Goal: Task Accomplishment & Management: Complete application form

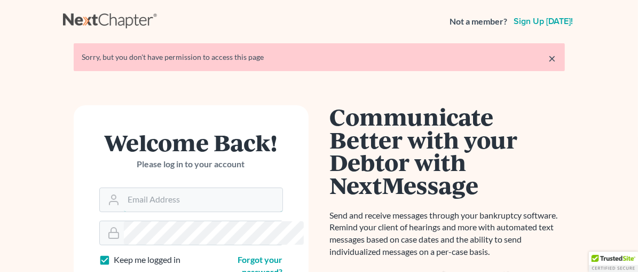
type input "[EMAIL_ADDRESS][DOMAIN_NAME]"
click at [556, 60] on link "×" at bounding box center [552, 58] width 7 height 13
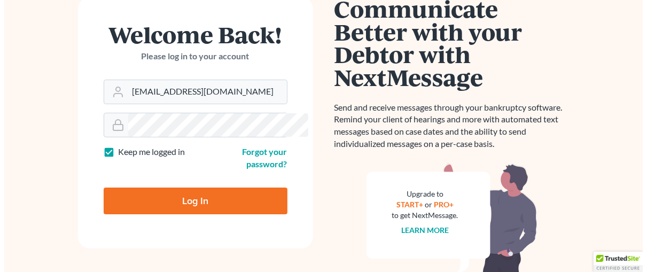
scroll to position [101, 0]
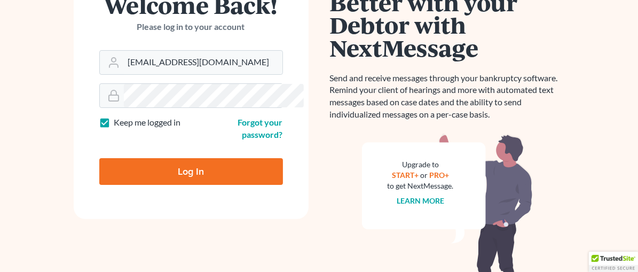
click at [177, 162] on input "Log In" at bounding box center [191, 171] width 184 height 27
type input "Thinking..."
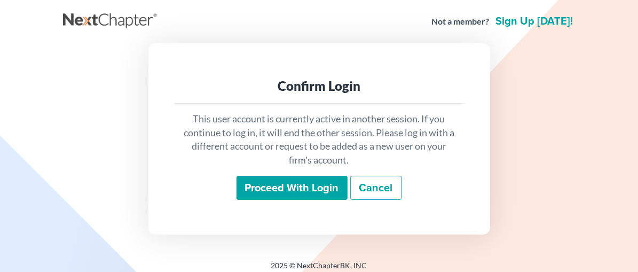
click at [272, 183] on input "Proceed with login" at bounding box center [292, 188] width 111 height 25
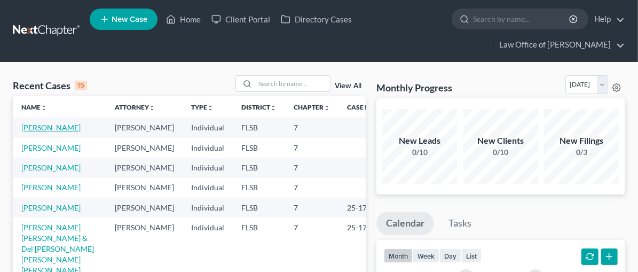
click at [55, 128] on link "Kerr, Amanda" at bounding box center [50, 127] width 59 height 9
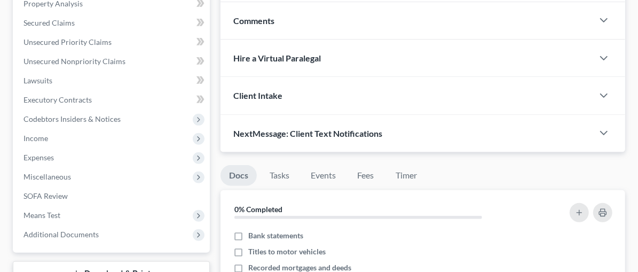
scroll to position [313, 0]
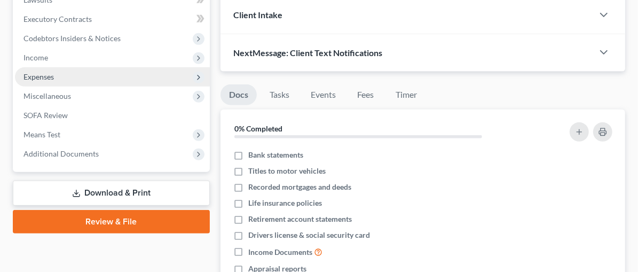
click at [25, 72] on span "Expenses" at bounding box center [38, 76] width 30 height 9
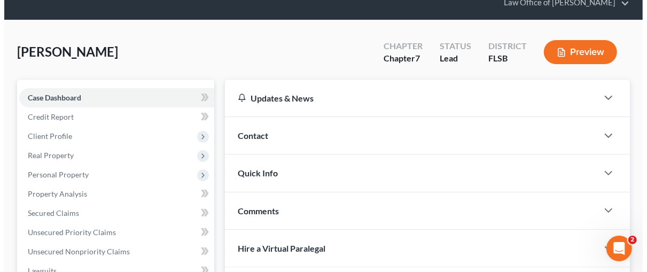
scroll to position [32, 0]
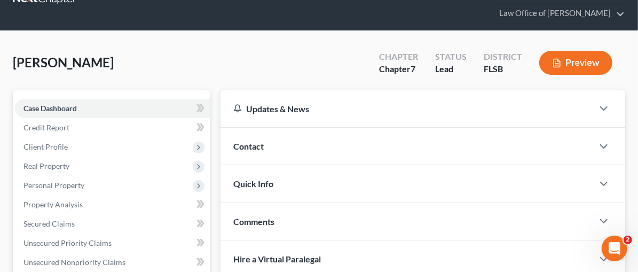
click at [581, 64] on button "Preview" at bounding box center [575, 63] width 73 height 24
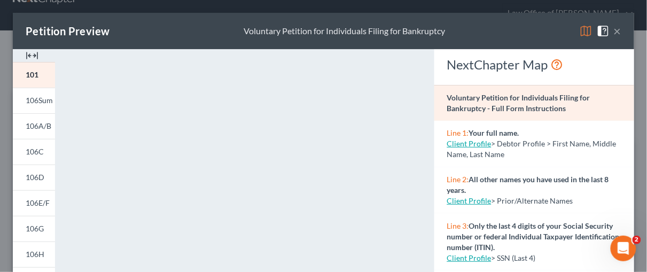
click at [35, 52] on img at bounding box center [32, 55] width 13 height 13
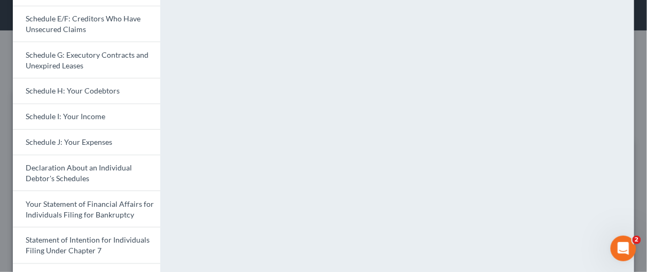
scroll to position [218, 0]
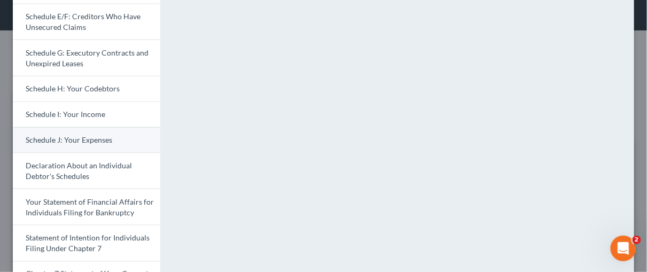
click at [58, 140] on span "Schedule J: Your Expenses" at bounding box center [69, 139] width 86 height 9
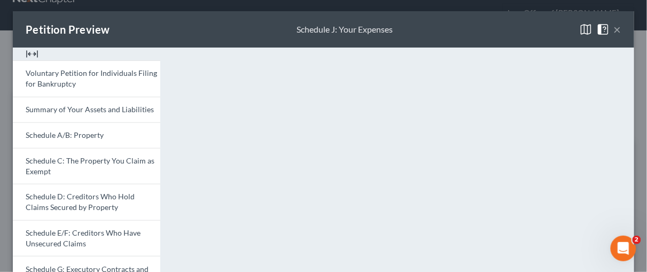
scroll to position [0, 0]
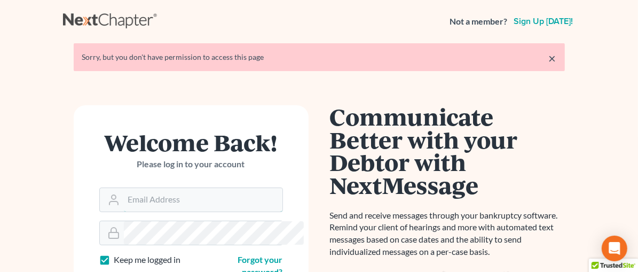
type input "tg@kefalinoslaw.com"
click at [556, 59] on link "×" at bounding box center [552, 58] width 7 height 13
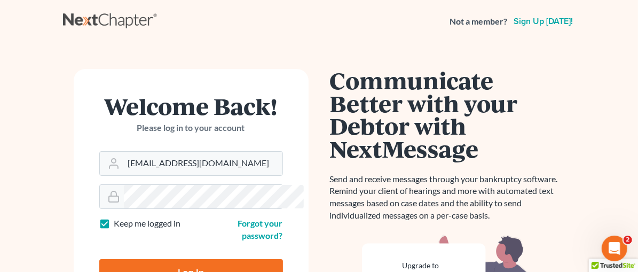
click at [167, 259] on input "Log In" at bounding box center [191, 272] width 184 height 27
type input "Thinking..."
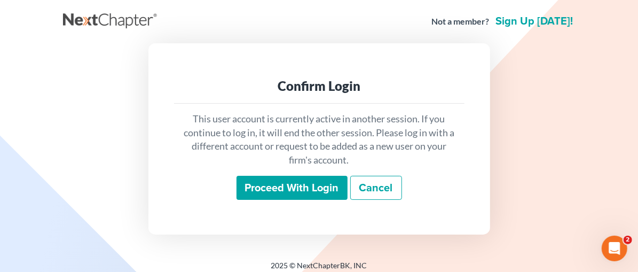
click at [314, 184] on input "Proceed with login" at bounding box center [292, 188] width 111 height 25
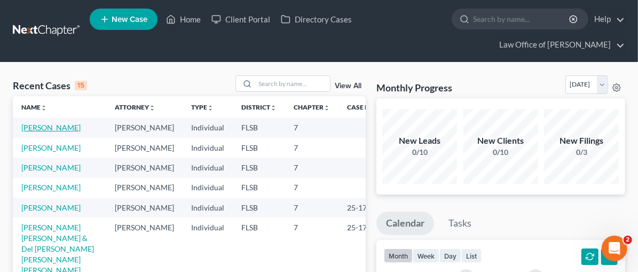
click at [30, 127] on link "Kerr, Amanda" at bounding box center [50, 127] width 59 height 9
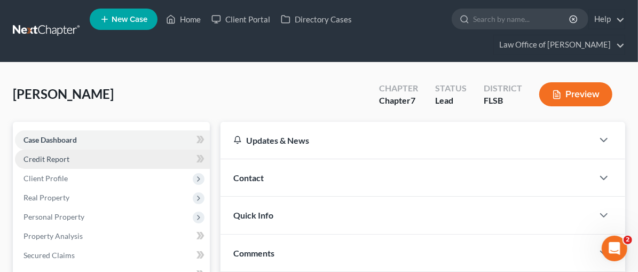
click at [52, 155] on span "Credit Report" at bounding box center [46, 158] width 46 height 9
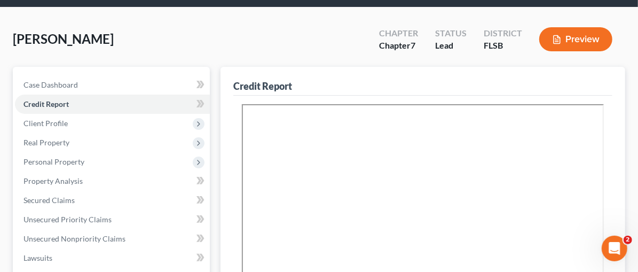
scroll to position [74, 0]
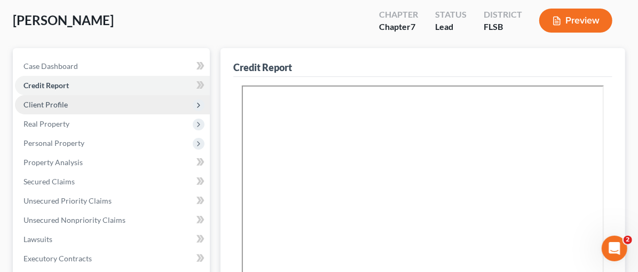
click at [64, 105] on span "Client Profile" at bounding box center [45, 104] width 44 height 9
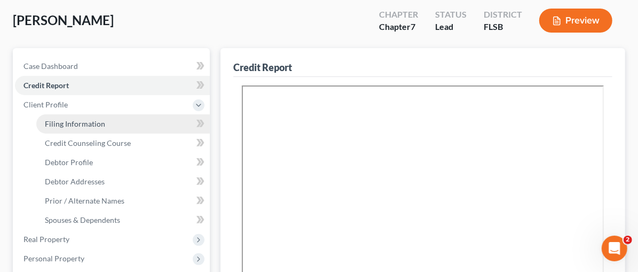
click at [68, 120] on span "Filing Information" at bounding box center [75, 123] width 60 height 9
select select "0"
select select "3"
select select "0"
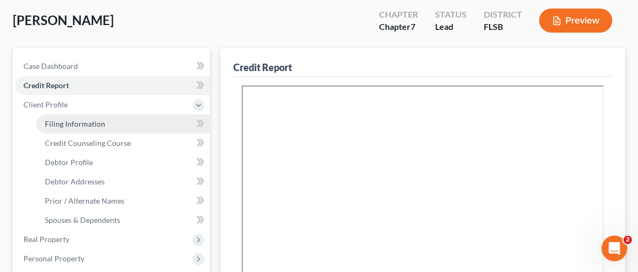
select select "17"
select select "9"
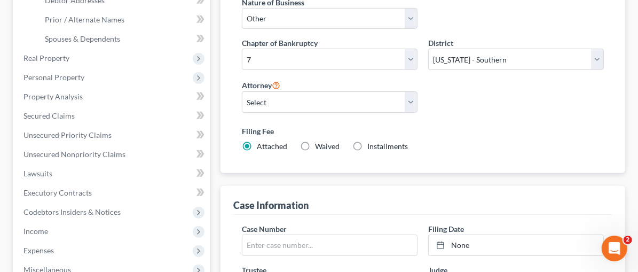
scroll to position [171, 0]
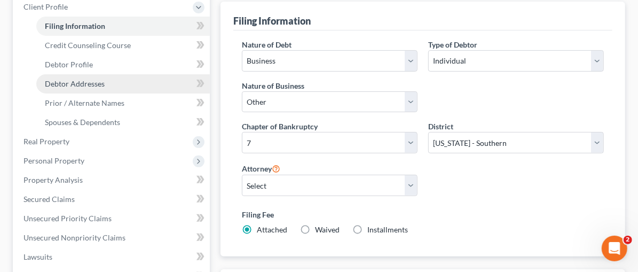
click at [66, 81] on span "Debtor Addresses" at bounding box center [75, 83] width 60 height 9
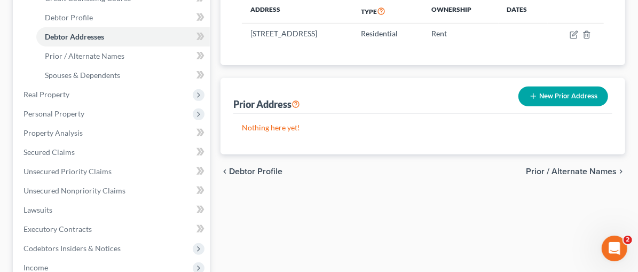
scroll to position [220, 0]
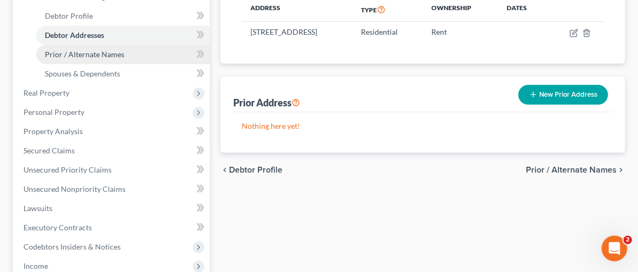
click at [87, 47] on link "Prior / Alternate Names" at bounding box center [123, 54] width 174 height 19
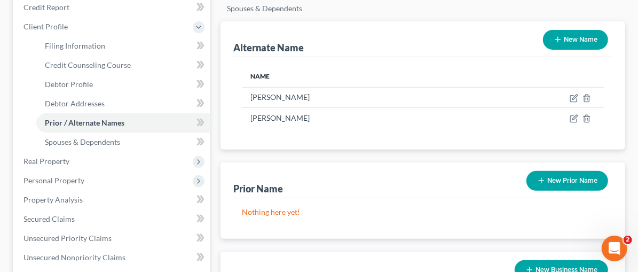
scroll to position [166, 0]
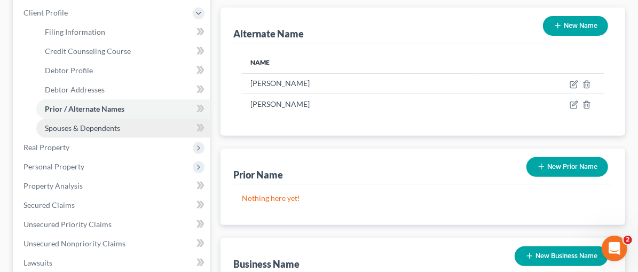
click at [102, 129] on span "Spouses & Dependents" at bounding box center [82, 127] width 75 height 9
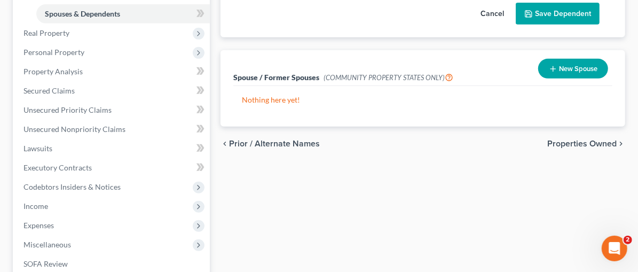
scroll to position [310, 0]
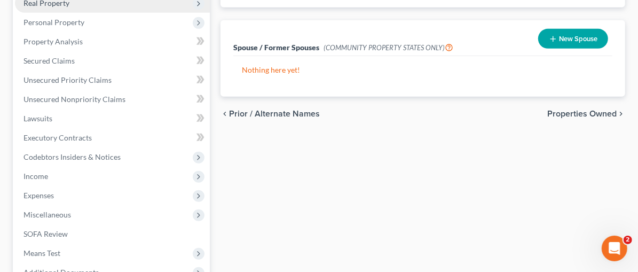
click at [37, 4] on span "Real Property" at bounding box center [46, 2] width 46 height 9
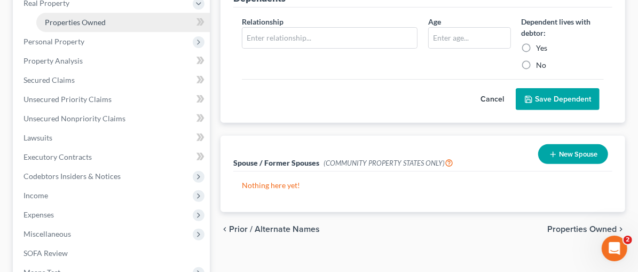
click at [101, 20] on span "Properties Owned" at bounding box center [75, 22] width 61 height 9
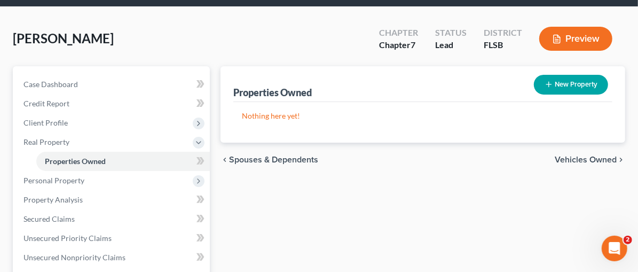
scroll to position [58, 0]
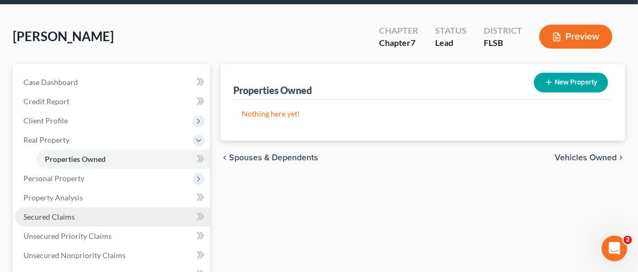
click at [56, 213] on span "Secured Claims" at bounding box center [48, 216] width 51 height 9
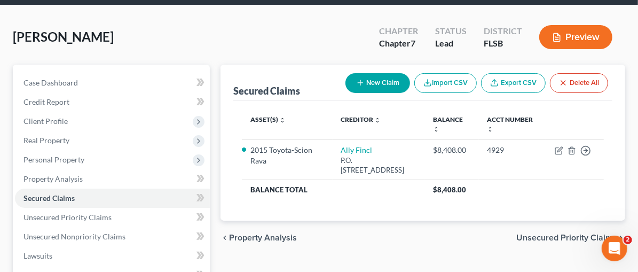
scroll to position [51, 0]
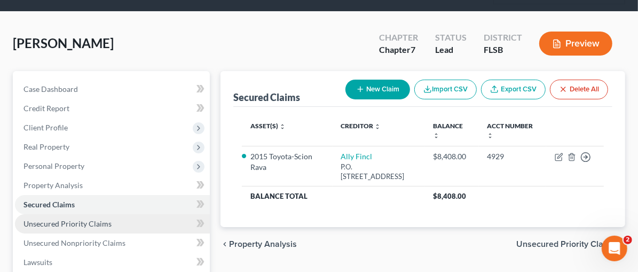
click at [85, 223] on span "Unsecured Priority Claims" at bounding box center [67, 223] width 88 height 9
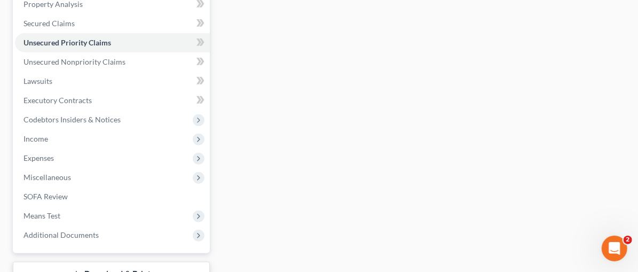
scroll to position [238, 0]
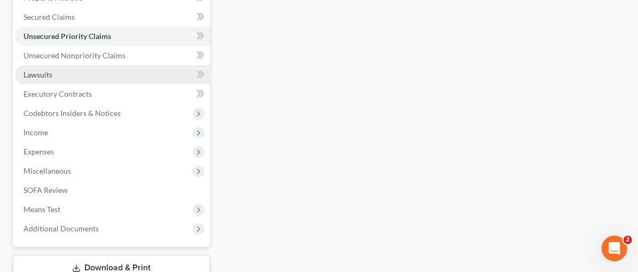
drag, startPoint x: 28, startPoint y: 72, endPoint x: 52, endPoint y: 72, distance: 24.0
click at [28, 72] on span "Lawsuits" at bounding box center [37, 74] width 29 height 9
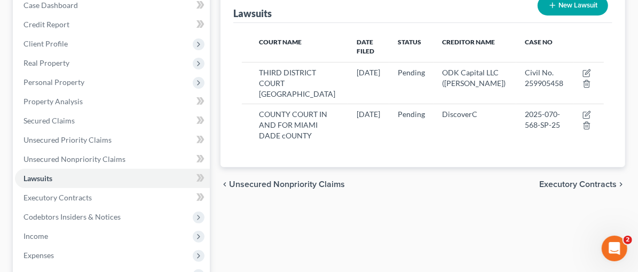
scroll to position [136, 0]
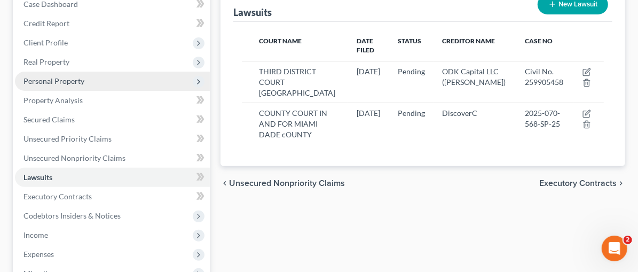
click at [50, 85] on span "Personal Property" at bounding box center [112, 81] width 195 height 19
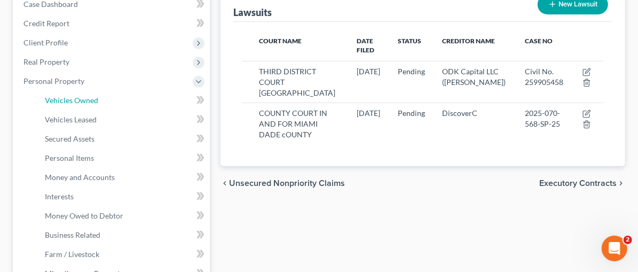
drag, startPoint x: 98, startPoint y: 101, endPoint x: 140, endPoint y: 106, distance: 42.9
click at [98, 101] on link "Vehicles Owned" at bounding box center [123, 100] width 174 height 19
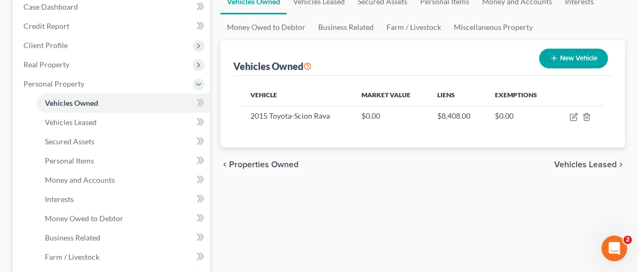
scroll to position [145, 0]
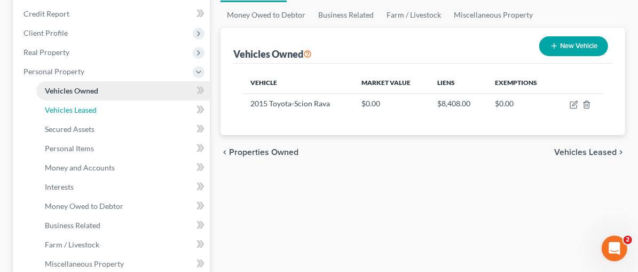
click at [79, 105] on span "Vehicles Leased" at bounding box center [71, 109] width 52 height 9
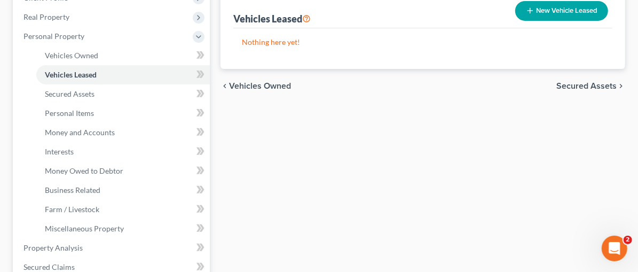
scroll to position [198, 0]
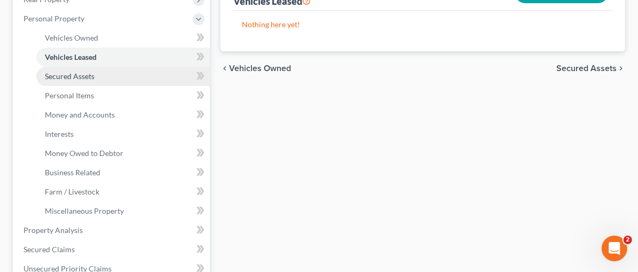
click at [81, 80] on link "Secured Assets" at bounding box center [123, 76] width 174 height 19
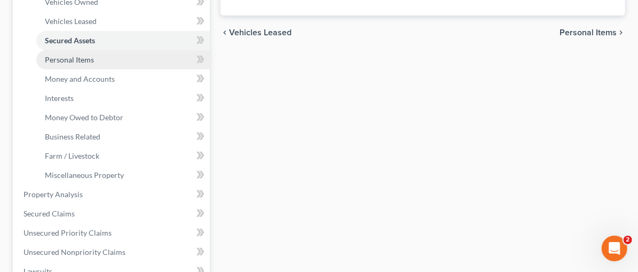
click at [49, 58] on span "Personal Items" at bounding box center [69, 59] width 49 height 9
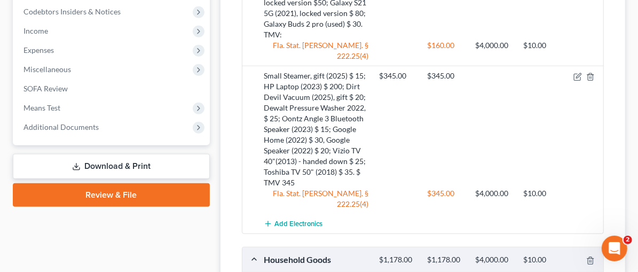
scroll to position [518, 0]
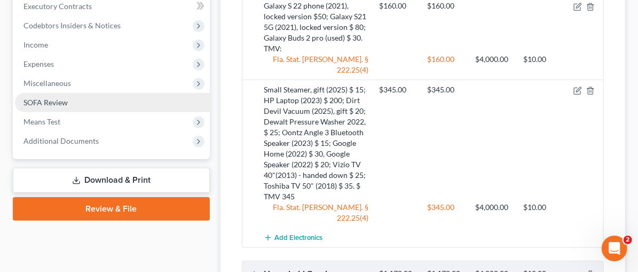
click at [66, 103] on span "SOFA Review" at bounding box center [45, 102] width 44 height 9
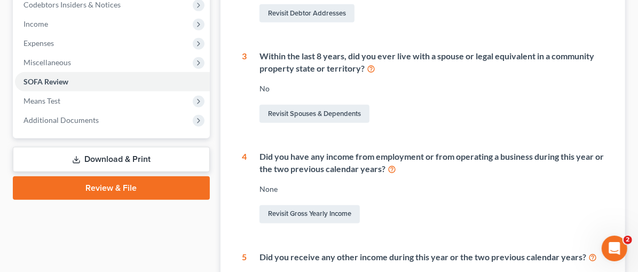
scroll to position [359, 0]
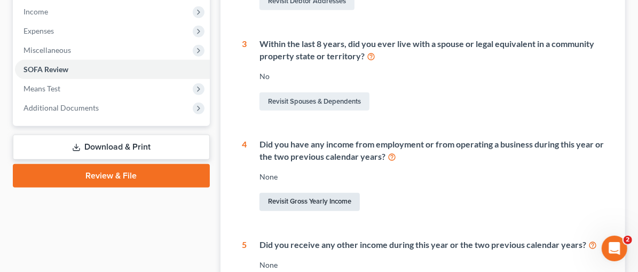
click at [279, 200] on link "Revisit Gross Yearly Income" at bounding box center [309, 202] width 100 height 18
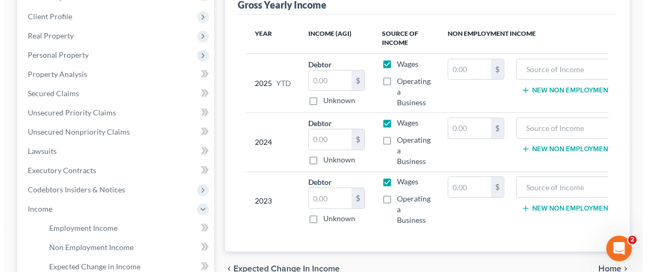
scroll to position [163, 0]
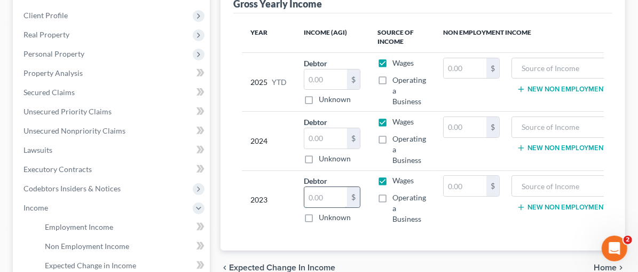
click at [304, 194] on input "text" at bounding box center [325, 197] width 43 height 20
type input "6,973.00"
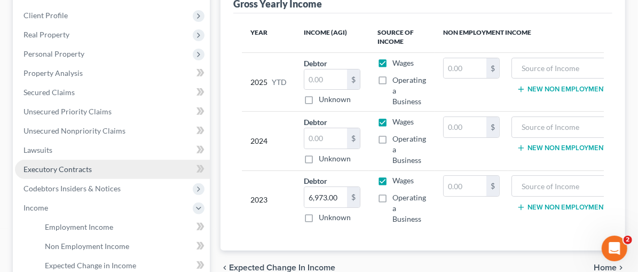
click at [52, 166] on span "Executory Contracts" at bounding box center [57, 168] width 68 height 9
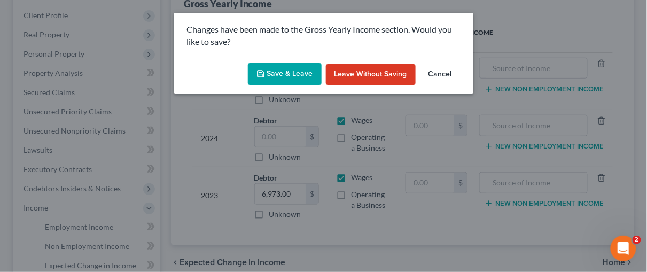
click at [291, 70] on button "Save & Leave" at bounding box center [285, 74] width 74 height 22
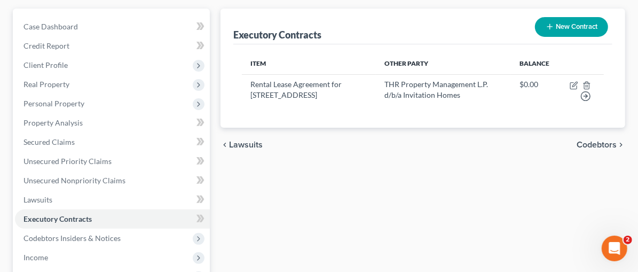
scroll to position [127, 0]
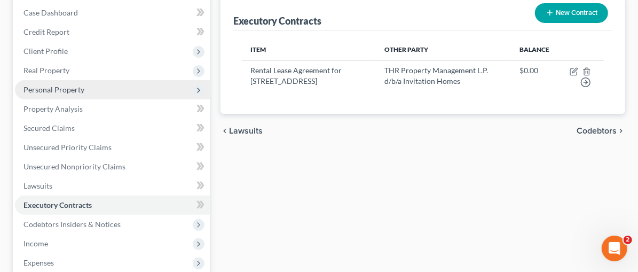
click at [58, 88] on span "Personal Property" at bounding box center [53, 89] width 61 height 9
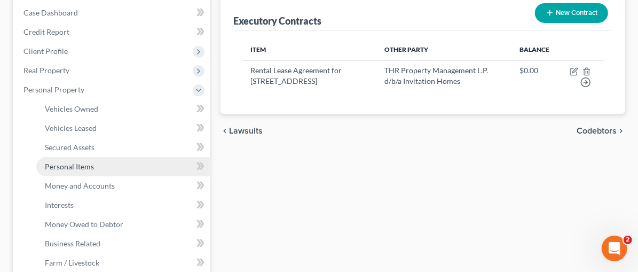
click at [74, 162] on span "Personal Items" at bounding box center [69, 166] width 49 height 9
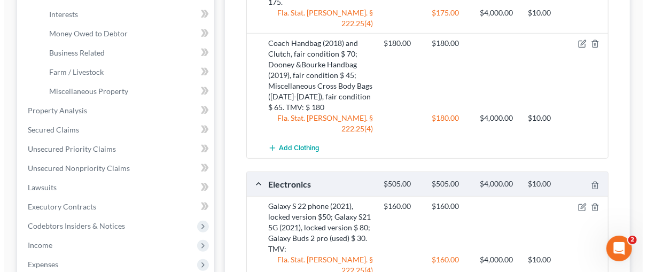
scroll to position [339, 0]
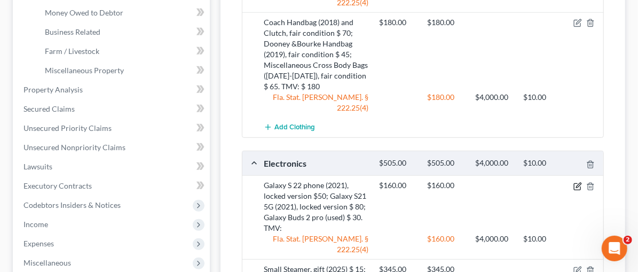
click at [576, 182] on icon "button" at bounding box center [577, 186] width 9 height 9
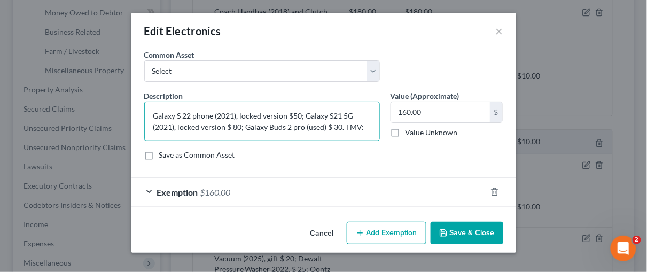
click at [371, 124] on textarea "Galaxy S 22 phone (2021), locked version $50; Galaxy S21 5G (2021), locked vers…" at bounding box center [261, 121] width 235 height 40
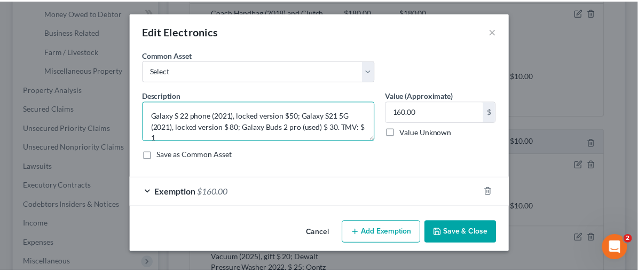
scroll to position [2, 0]
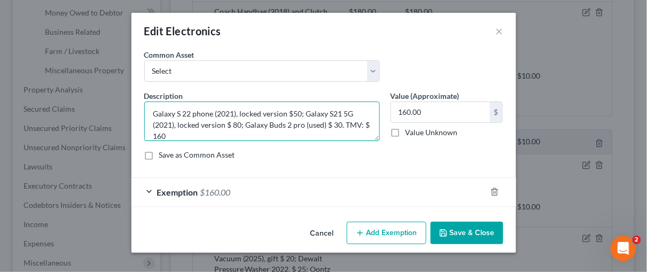
type textarea "Galaxy S 22 phone (2021), locked version $50; Galaxy S21 5G (2021), locked vers…"
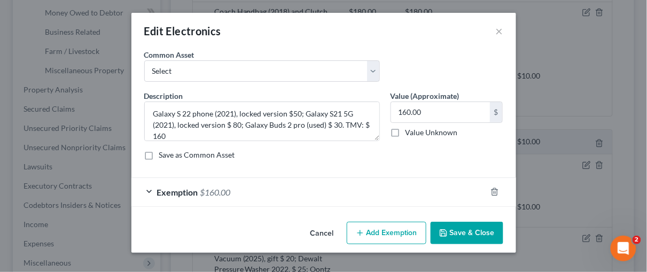
click at [462, 230] on button "Save & Close" at bounding box center [466, 233] width 73 height 22
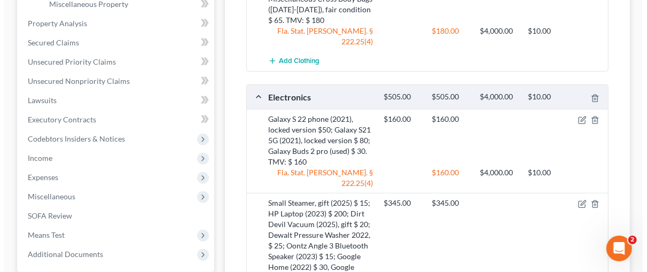
scroll to position [436, 0]
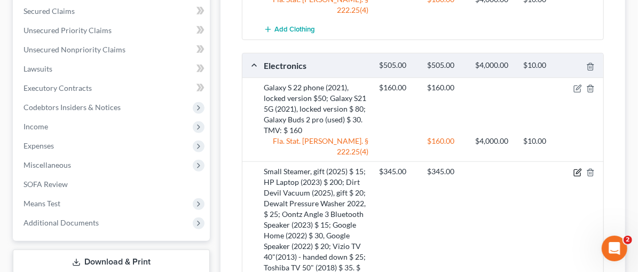
click at [578, 168] on icon "button" at bounding box center [577, 172] width 9 height 9
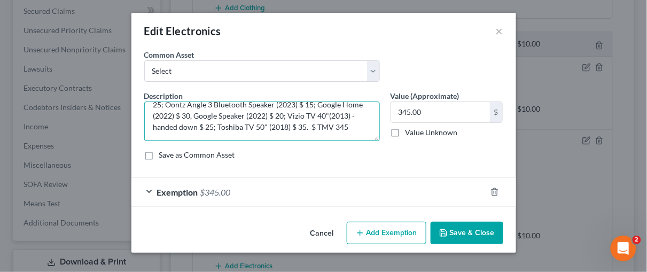
scroll to position [44, 0]
click at [161, 125] on textarea "Small Steamer, gift (2025) $ 15; HP Laptop (2023) $ 200; Dirt Devil Vacuum (202…" at bounding box center [261, 121] width 235 height 40
type textarea "Small Steamer, gift (2025) $ 15; HP Laptop (2023) $ 200; Dirt Devil Vacuum (202…"
click at [273, 126] on textarea "Small Steamer, gift (2025) $ 15; HP Laptop (2023) $ 200; Dirt Devil Vacuum (202…" at bounding box center [261, 121] width 235 height 40
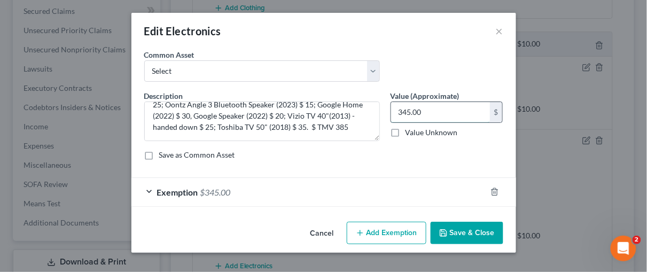
click at [406, 109] on input "345.00" at bounding box center [440, 112] width 99 height 20
click at [406, 108] on input "345.00" at bounding box center [440, 112] width 99 height 20
type input "385.00"
click at [146, 191] on div "Exemption $345.00" at bounding box center [308, 192] width 355 height 28
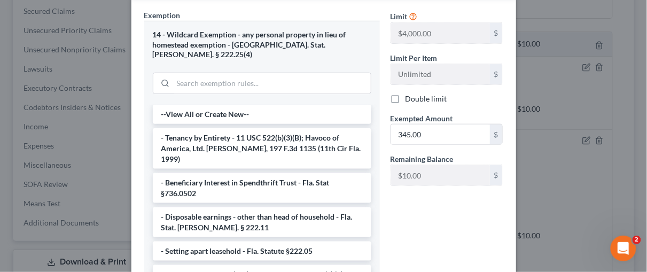
scroll to position [224, 0]
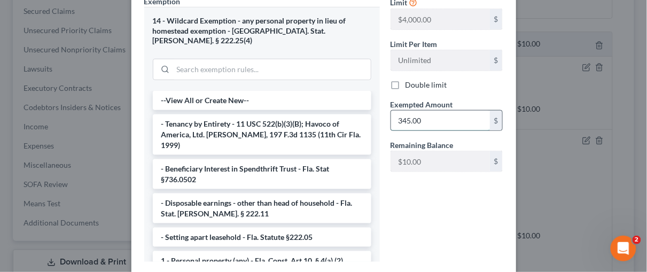
click at [402, 117] on input "345.00" at bounding box center [440, 121] width 99 height 20
click at [402, 114] on input "345.00" at bounding box center [440, 121] width 99 height 20
type input "385.00"
click at [463, 213] on div "Limit $4,000.00 $ Limit Per Item Unlimited $ Double limit Exempted Amount * 385…" at bounding box center [446, 133] width 123 height 274
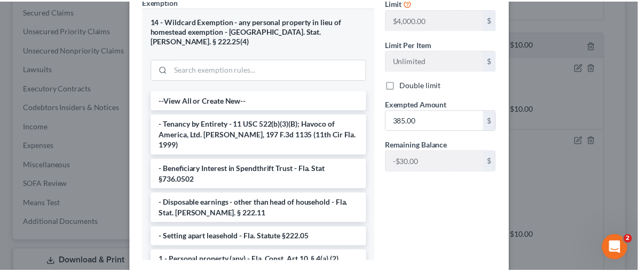
scroll to position [278, 0]
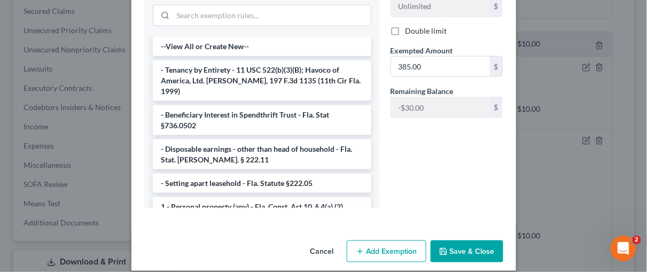
drag, startPoint x: 643, startPoint y: 143, endPoint x: 19, endPoint y: 5, distance: 639.1
click at [474, 240] on button "Save & Close" at bounding box center [466, 251] width 73 height 22
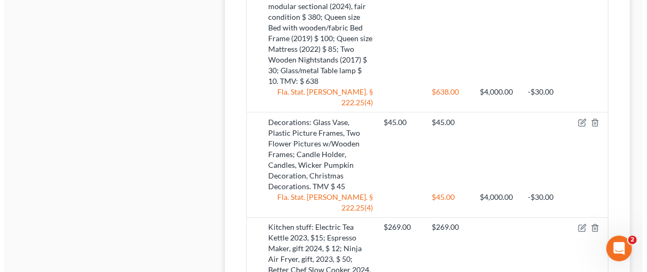
scroll to position [964, 0]
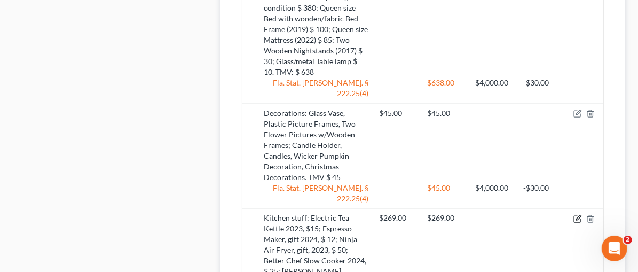
click at [576, 215] on icon "button" at bounding box center [577, 219] width 9 height 9
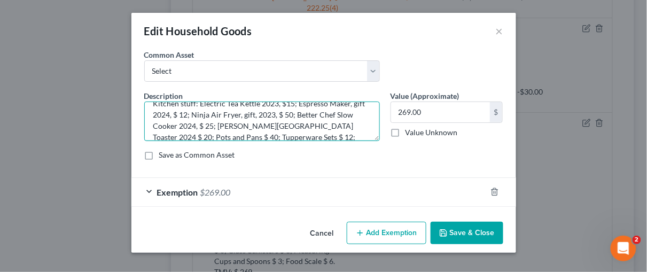
scroll to position [23, 0]
click at [189, 123] on textarea "Kitchen stuff: Electric Tea Kettle 2023, $15; Espresso Maker, gift 2024, $ 12; …" at bounding box center [261, 121] width 235 height 40
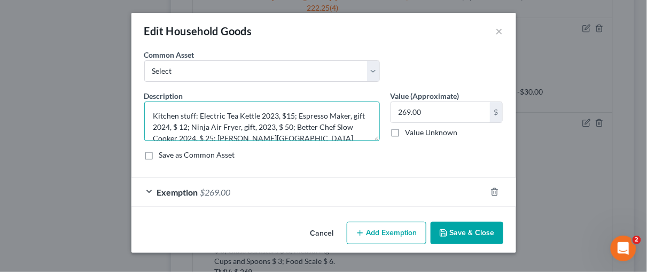
drag, startPoint x: 151, startPoint y: 135, endPoint x: 230, endPoint y: 114, distance: 81.1
click at [221, 113] on textarea "Kitchen stuff: Electric Tea Kettle 2023, $15; Espresso Maker, gift 2024, $ 12; …" at bounding box center [261, 121] width 235 height 40
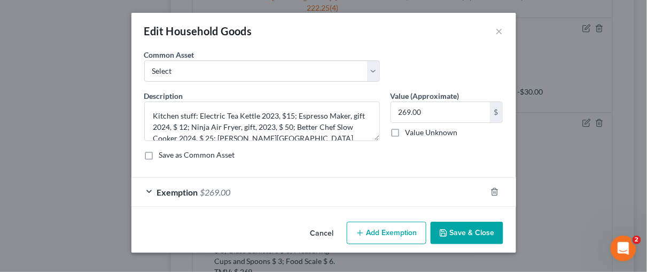
click at [388, 159] on div "Description * Kitchen stuff: Electric Tea Kettle 2023, $15; Espresso Maker, gif…" at bounding box center [323, 129] width 369 height 78
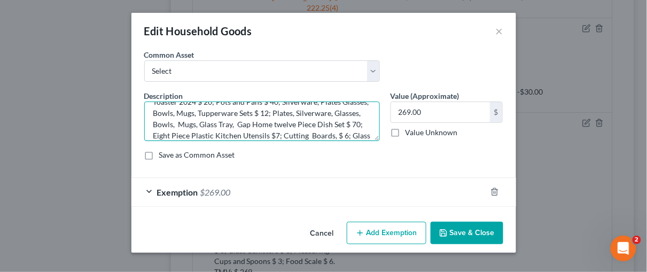
scroll to position [23, 0]
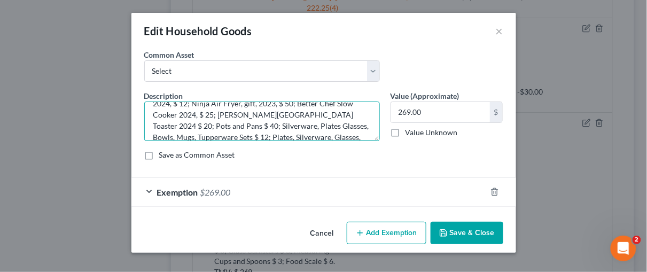
click at [359, 123] on textarea "Kitchen stuff: Electric Tea Kettle 2023, $15; Espresso Maker, gift 2024, $ 12; …" at bounding box center [261, 121] width 235 height 40
click at [152, 135] on textarea "Kitchen stuff: Electric Tea Kettle 2023, $15; Espresso Maker, gift 2024, $ 12; …" at bounding box center [261, 121] width 235 height 40
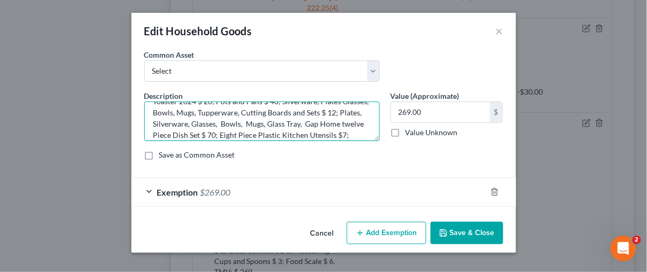
scroll to position [25, 0]
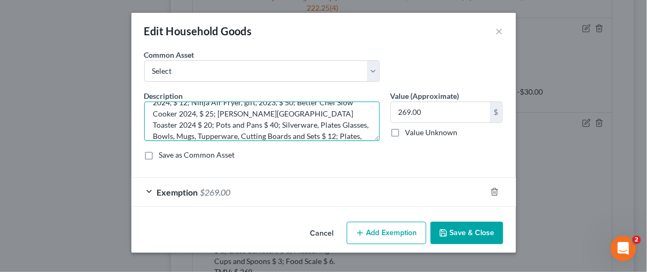
click at [201, 136] on textarea "Kitchen stuff: Electric Tea Kettle 2023, $15; Espresso Maker, gift 2024, $ 12; …" at bounding box center [261, 121] width 235 height 40
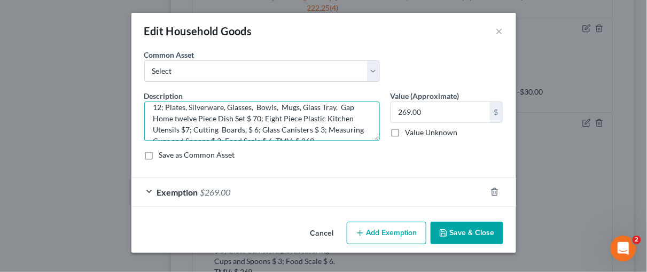
scroll to position [54, 0]
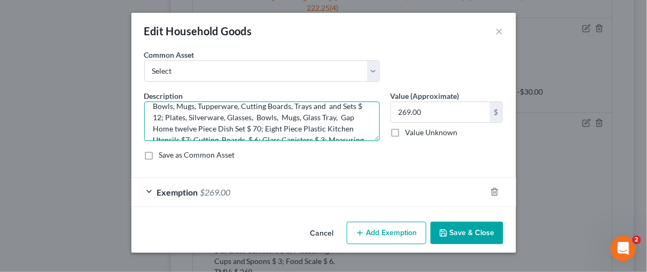
click at [253, 105] on textarea "Kitchen stuff: Electric Tea Kettle 2023, $15; Espresso Maker, gift 2024, $ 12; …" at bounding box center [261, 121] width 235 height 40
click at [250, 104] on textarea "Kitchen stuff: Electric Tea Kettle 2023, $15; Espresso Maker, gift 2024, $ 12; …" at bounding box center [261, 121] width 235 height 40
click at [271, 108] on textarea "Kitchen stuff: Electric Tea Kettle 2023, $15; Espresso Maker, gift 2024, $ 12; …" at bounding box center [261, 121] width 235 height 40
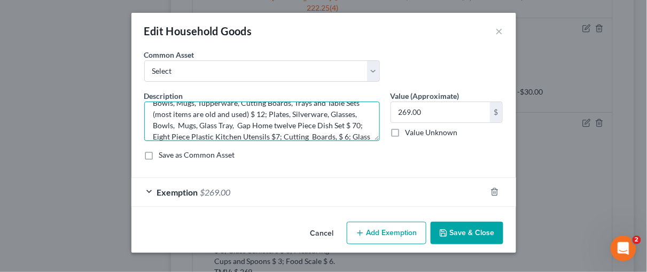
scroll to position [51, 0]
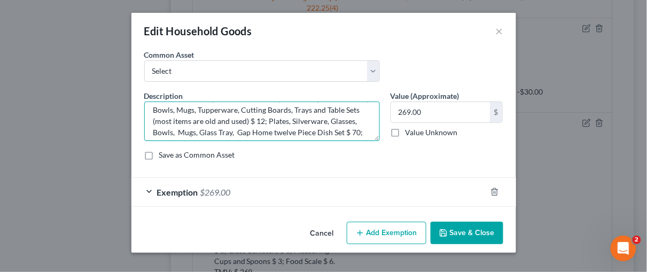
drag, startPoint x: 307, startPoint y: 127, endPoint x: 179, endPoint y: 120, distance: 127.8
click at [179, 120] on textarea "Kitchen stuff: Electric Tea Kettle 2023, $15; Espresso Maker, gift 2024, $ 12; …" at bounding box center [261, 121] width 235 height 40
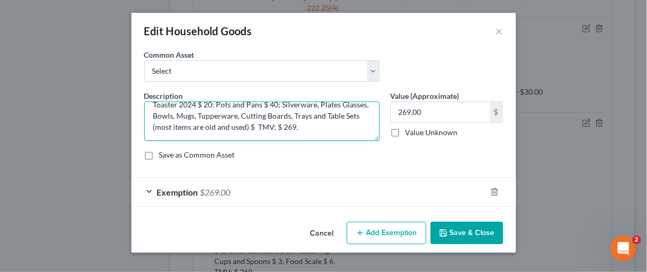
scroll to position [44, 0]
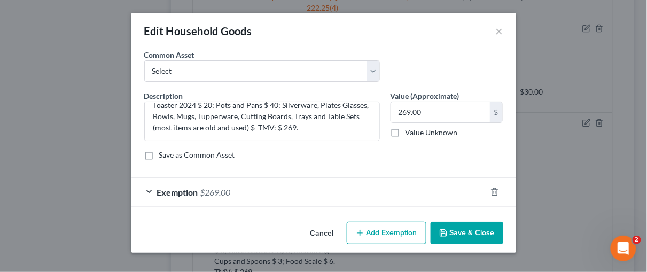
click at [150, 193] on div "Exemption $269.00" at bounding box center [308, 192] width 355 height 28
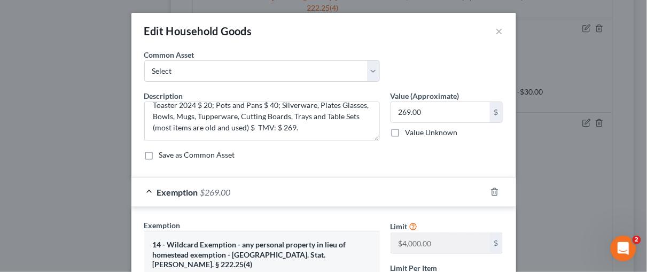
drag, startPoint x: 584, startPoint y: 131, endPoint x: 628, endPoint y: 113, distance: 48.1
click at [620, 120] on div "Edit Household Goods × An exemption set must first be selected from the Filing …" at bounding box center [323, 136] width 647 height 272
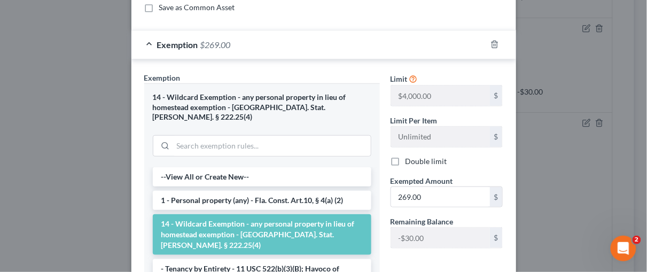
scroll to position [0, 0]
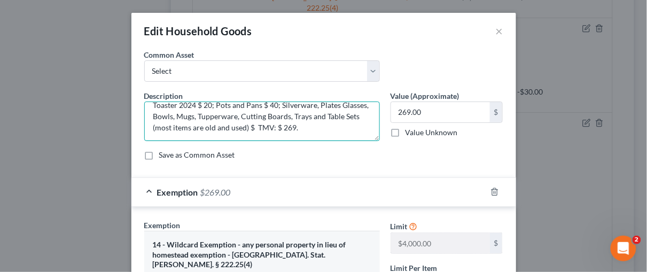
click at [212, 126] on textarea "Kitchen stuff: Electric Tea Kettle 2023, $15; Espresso Maker, gift 2024, $ 12; …" at bounding box center [261, 121] width 235 height 40
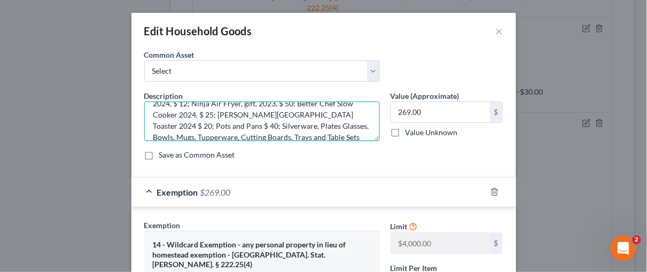
scroll to position [23, 0]
click at [182, 124] on textarea "Kitchen stuff: Electric Tea Kettle 2023, $15; Espresso Maker, gift 2024, $ 12; …" at bounding box center [261, 121] width 235 height 40
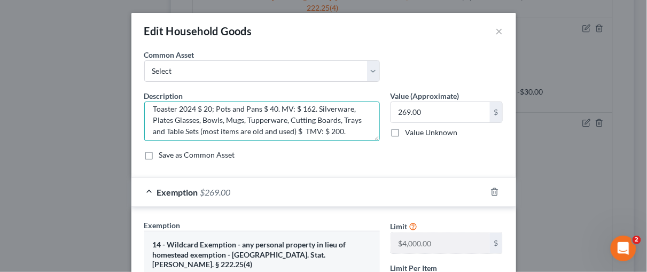
scroll to position [44, 0]
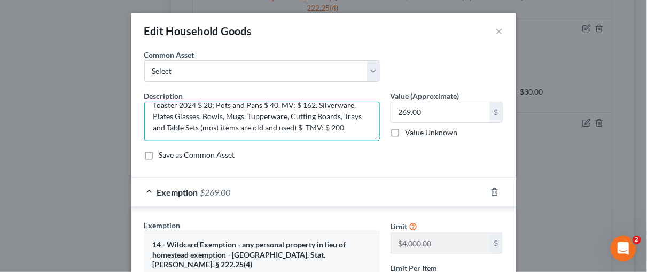
click at [209, 127] on textarea "Kitchen stuff: Electric Tea Kettle 2023, $15; Espresso Maker, gift 2024, $ 12; …" at bounding box center [261, 121] width 235 height 40
click at [215, 127] on textarea "Kitchen stuff: Electric Tea Kettle 2023, $15; Espresso Maker, gift 2024, $ 12; …" at bounding box center [261, 121] width 235 height 40
click at [265, 121] on textarea "Kitchen stuff: Electric Tea Kettle 2023, $15; Espresso Maker, gift 2024, $ 12; …" at bounding box center [261, 121] width 235 height 40
click at [258, 128] on textarea "Kitchen stuff: Electric Tea Kettle 2023, $15; Espresso Maker, gift 2024, $ 12; …" at bounding box center [261, 121] width 235 height 40
type textarea "Kitchen stuff: Electric Tea Kettle 2023, $15; Espresso Maker, gift 2024, $ 12; …"
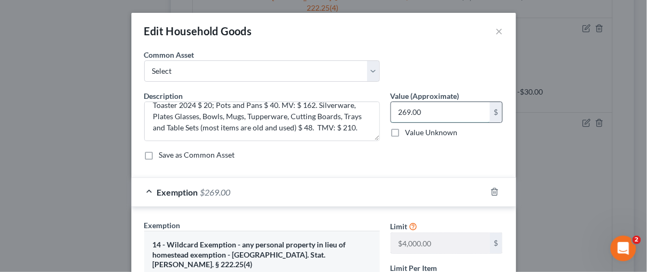
click at [406, 109] on input "269.00" at bounding box center [440, 112] width 99 height 20
click at [406, 110] on input "269.00" at bounding box center [440, 112] width 99 height 20
type input "210.00"
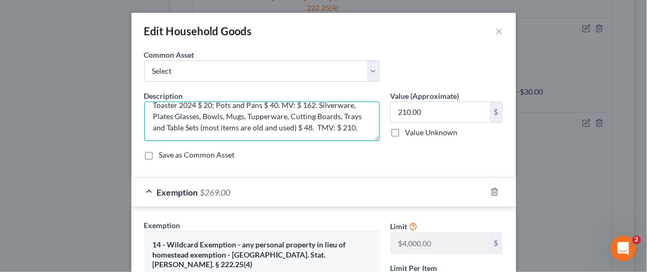
click at [317, 139] on textarea "Kitchen stuff: Electric Tea Kettle 2023, $15; Espresso Maker, gift 2024, $ 12; …" at bounding box center [261, 121] width 235 height 40
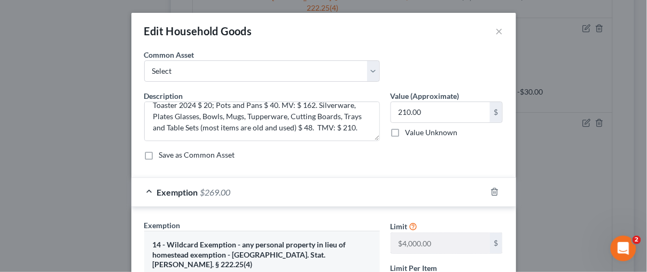
click at [145, 190] on div "Exemption $269.00" at bounding box center [308, 192] width 355 height 28
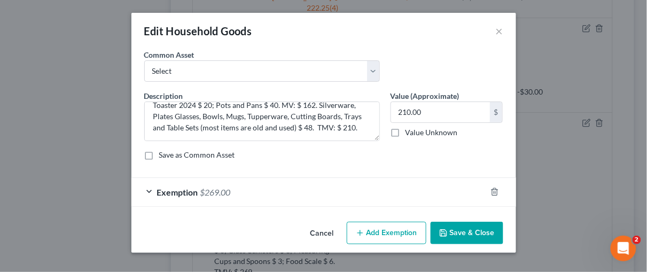
drag, startPoint x: 146, startPoint y: 188, endPoint x: 166, endPoint y: 191, distance: 19.9
click at [148, 190] on div "Exemption $269.00" at bounding box center [308, 192] width 355 height 28
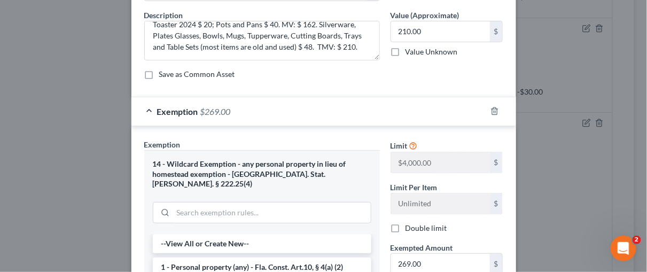
scroll to position [119, 0]
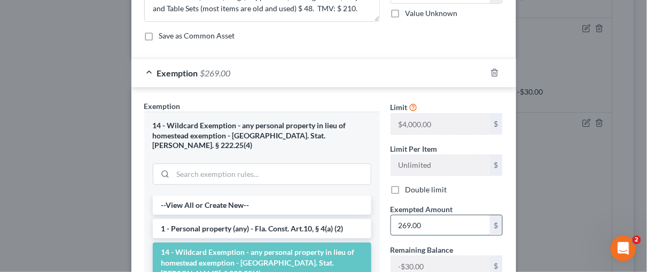
click at [405, 223] on input "269.00" at bounding box center [440, 225] width 99 height 20
type input "210.00"
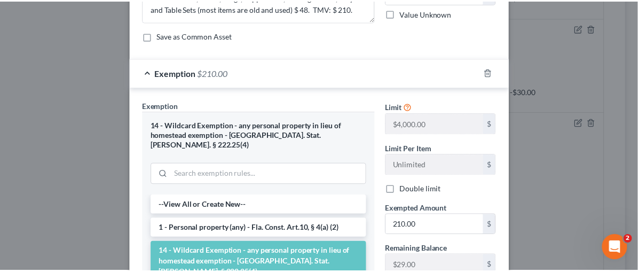
scroll to position [273, 0]
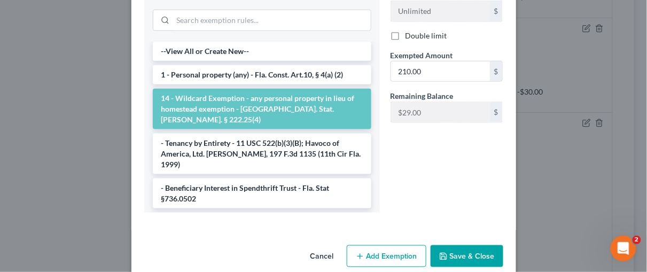
click at [462, 249] on button "Save & Close" at bounding box center [466, 256] width 73 height 22
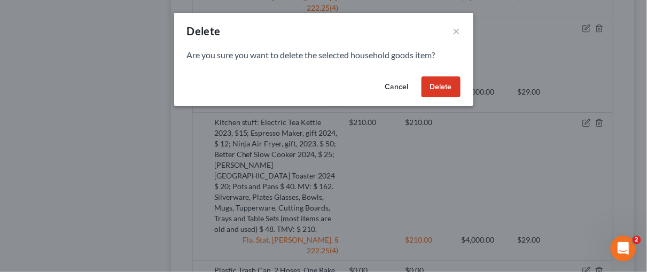
click at [440, 85] on button "Delete" at bounding box center [440, 86] width 39 height 21
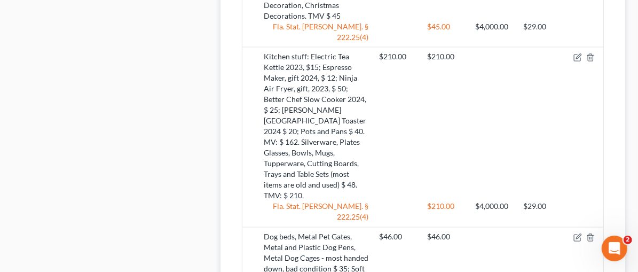
scroll to position [1245, 0]
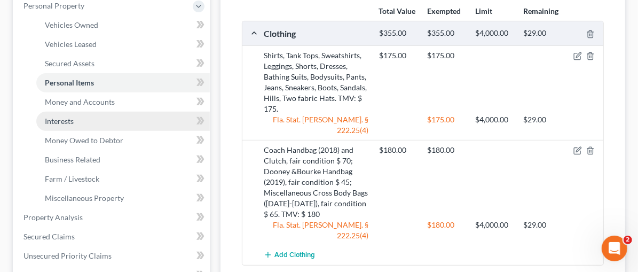
click at [68, 122] on span "Interests" at bounding box center [59, 120] width 29 height 9
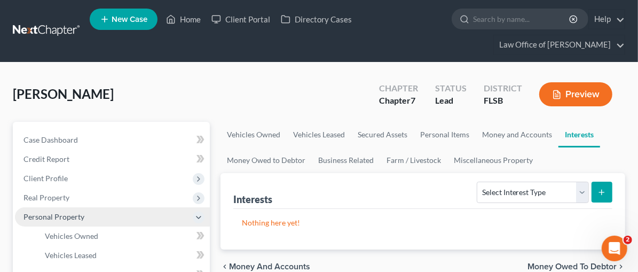
click at [44, 214] on span "Personal Property" at bounding box center [53, 216] width 61 height 9
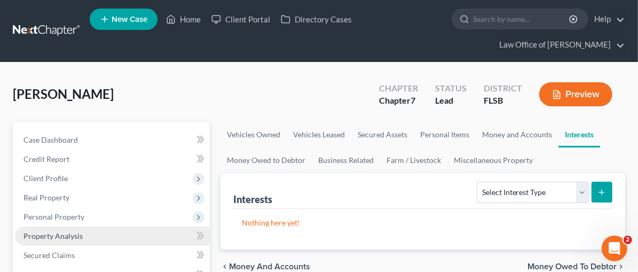
click at [46, 236] on span "Property Analysis" at bounding box center [52, 235] width 59 height 9
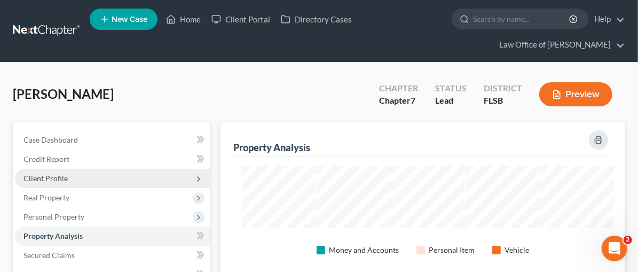
scroll to position [159, 457]
click at [52, 179] on span "Client Profile" at bounding box center [45, 178] width 44 height 9
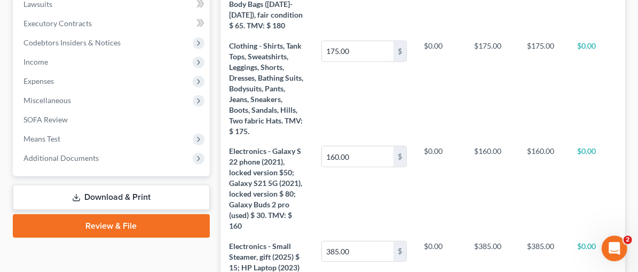
scroll to position [505, 0]
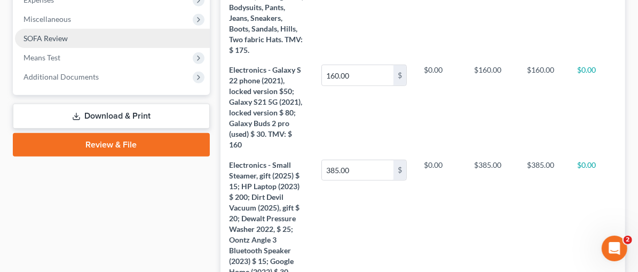
click at [58, 40] on span "SOFA Review" at bounding box center [45, 38] width 44 height 9
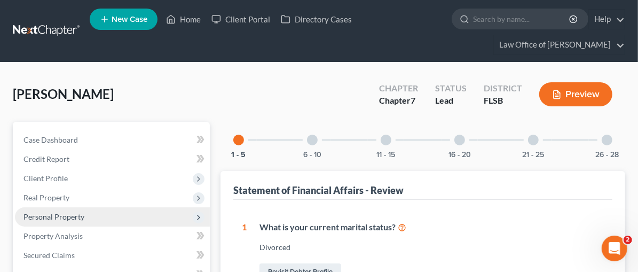
click at [60, 217] on span "Personal Property" at bounding box center [53, 216] width 61 height 9
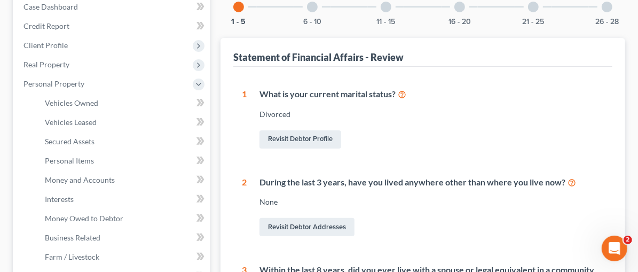
scroll to position [163, 0]
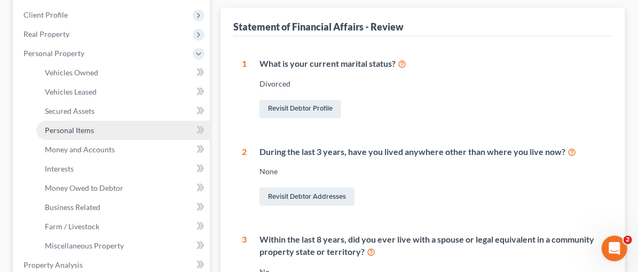
click at [74, 128] on span "Personal Items" at bounding box center [69, 129] width 49 height 9
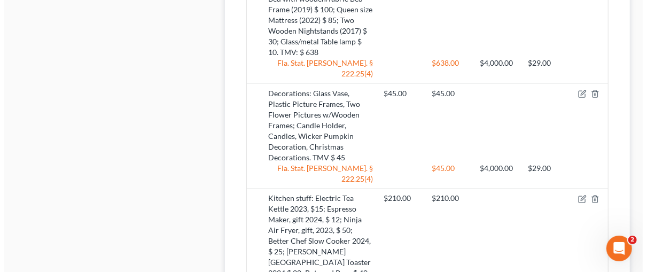
scroll to position [1023, 0]
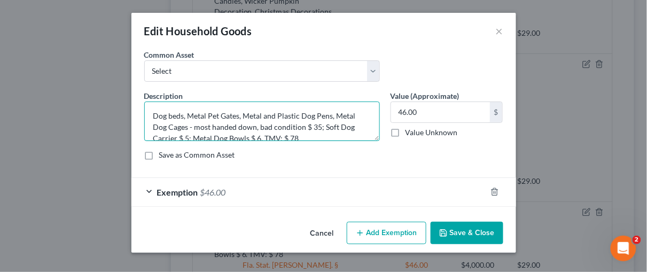
scroll to position [11, 0]
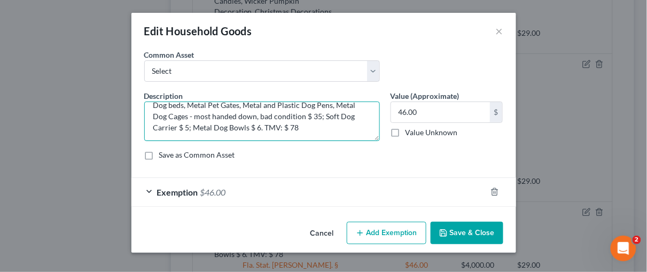
drag, startPoint x: 298, startPoint y: 126, endPoint x: 320, endPoint y: 117, distance: 23.5
click at [320, 117] on textarea "Dog beds, Metal Pet Gates, Metal and Plastic Dog Pens, Metal Dog Cages - most h…" at bounding box center [261, 121] width 235 height 40
click at [306, 127] on textarea "Dog beds, Metal Pet Gates, Metal and Plastic Dog Pens, Metal Dog Cages - most h…" at bounding box center [261, 121] width 235 height 40
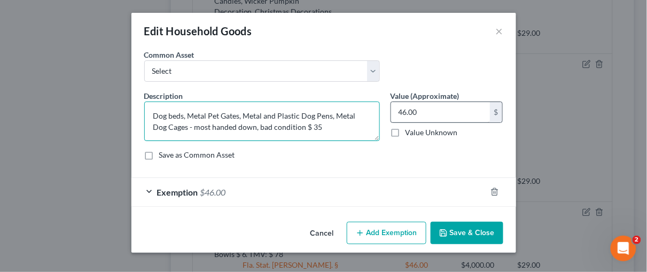
type textarea "Dog beds, Metal Pet Gates, Metal and Plastic Dog Pens, Metal Dog Cages - most h…"
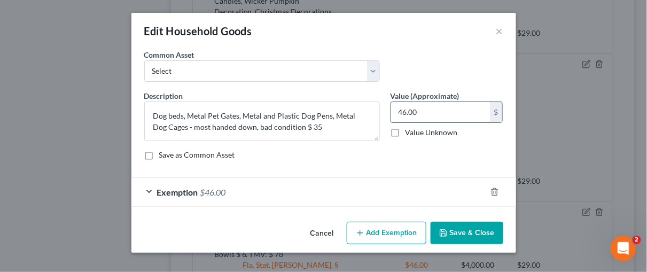
click at [420, 113] on input "46.00" at bounding box center [440, 112] width 99 height 20
type input "35.00"
click at [147, 192] on div "Exemption $46.00" at bounding box center [308, 192] width 355 height 28
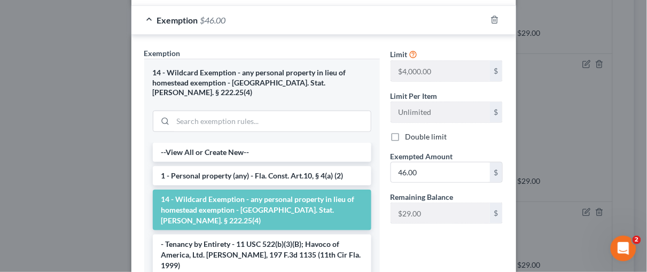
scroll to position [174, 0]
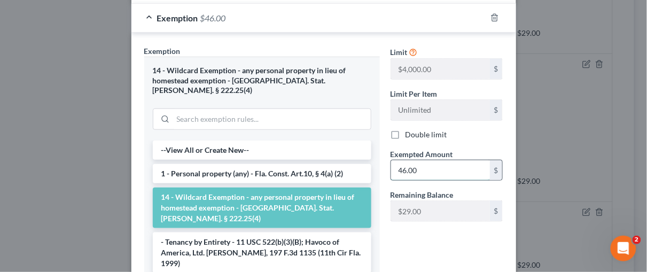
click at [419, 167] on input "46.00" at bounding box center [440, 170] width 99 height 20
type input "35.00"
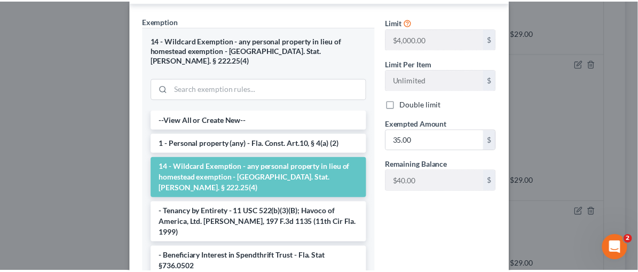
scroll to position [278, 0]
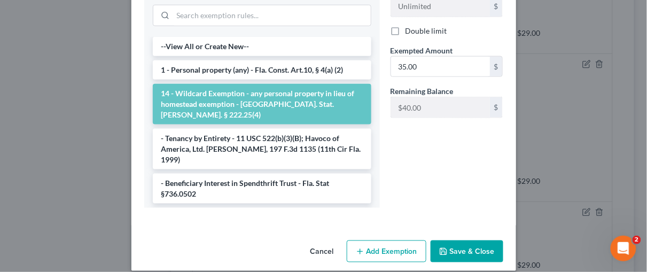
click at [451, 242] on button "Save & Close" at bounding box center [466, 251] width 73 height 22
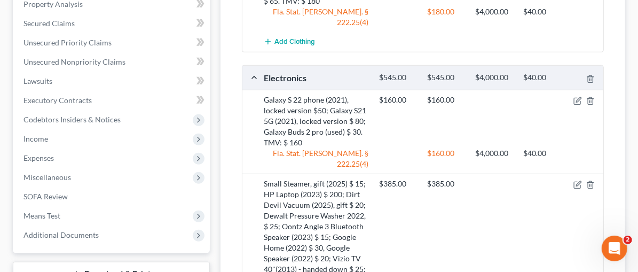
scroll to position [435, 0]
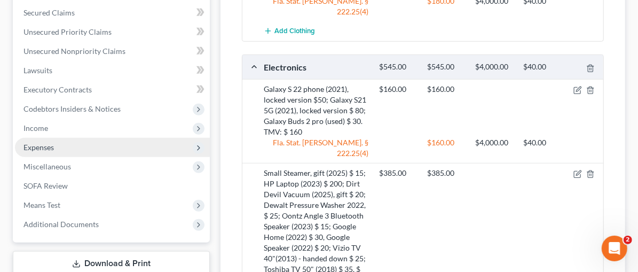
click at [57, 146] on span "Expenses" at bounding box center [112, 147] width 195 height 19
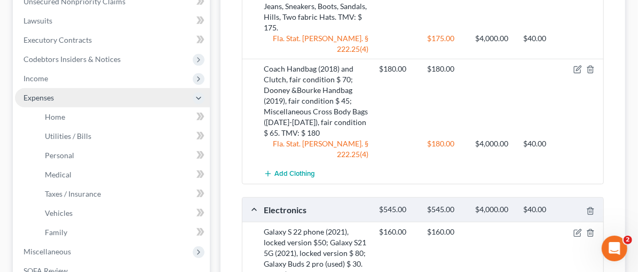
scroll to position [242, 0]
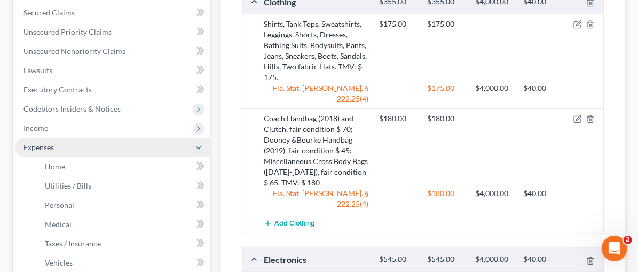
click at [41, 144] on span "Expenses" at bounding box center [38, 147] width 30 height 9
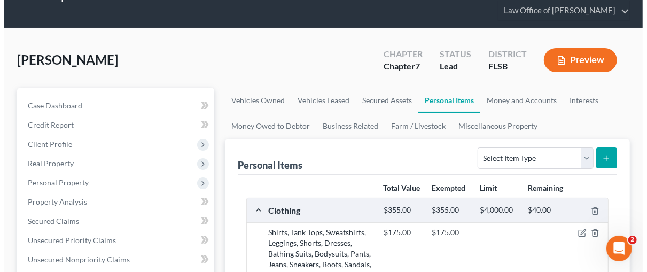
scroll to position [15, 0]
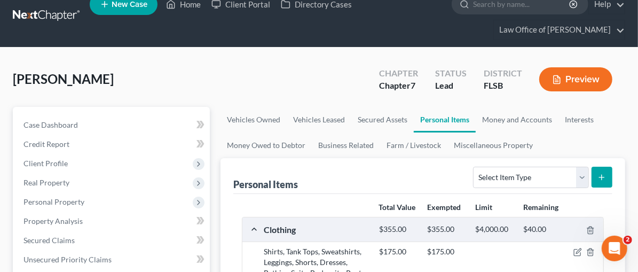
click at [579, 74] on button "Preview" at bounding box center [575, 79] width 73 height 24
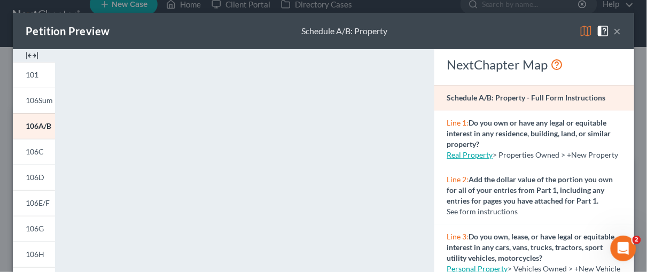
click at [29, 55] on img at bounding box center [32, 55] width 13 height 13
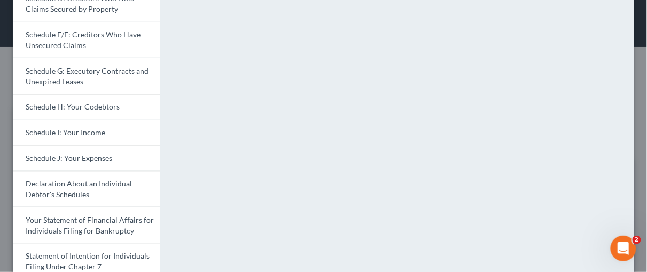
scroll to position [222, 0]
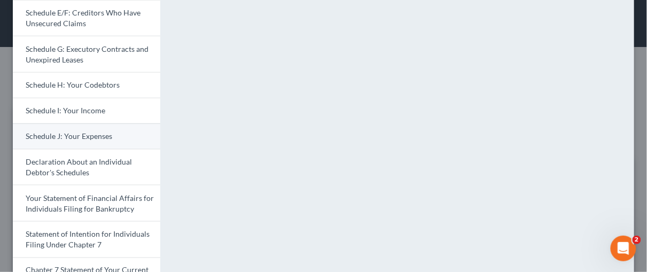
click at [90, 131] on span "Schedule J: Your Expenses" at bounding box center [69, 135] width 86 height 9
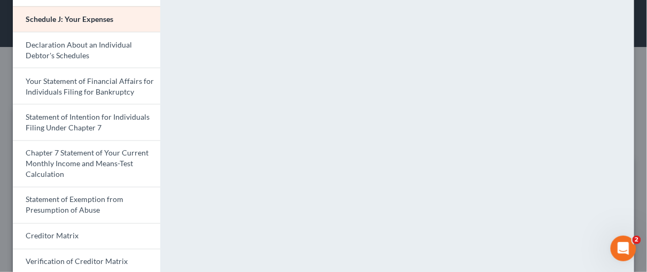
scroll to position [366, 0]
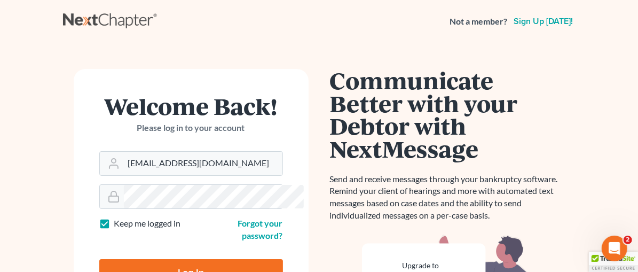
click at [168, 264] on input "Log In" at bounding box center [191, 272] width 184 height 27
type input "Thinking..."
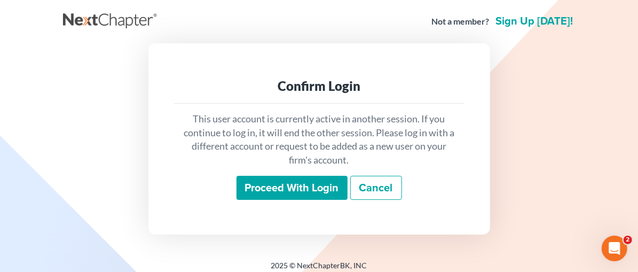
click at [295, 190] on input "Proceed with login" at bounding box center [292, 188] width 111 height 25
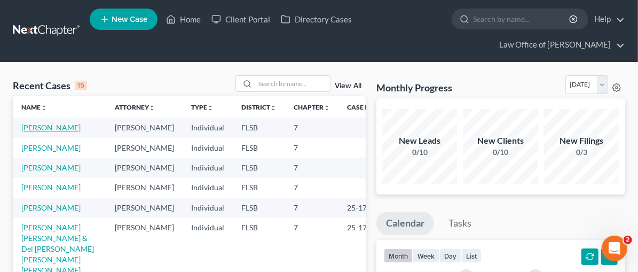
click at [63, 128] on link "[PERSON_NAME]" at bounding box center [50, 127] width 59 height 9
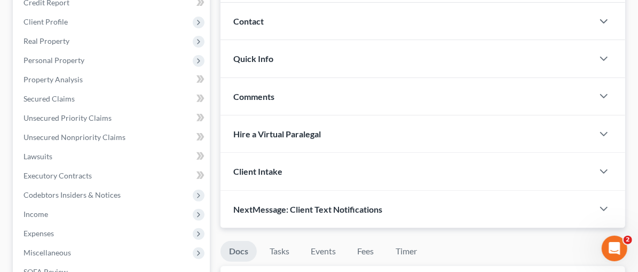
scroll to position [187, 0]
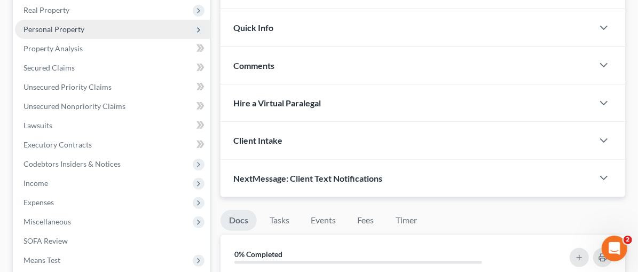
click at [68, 29] on span "Personal Property" at bounding box center [53, 29] width 61 height 9
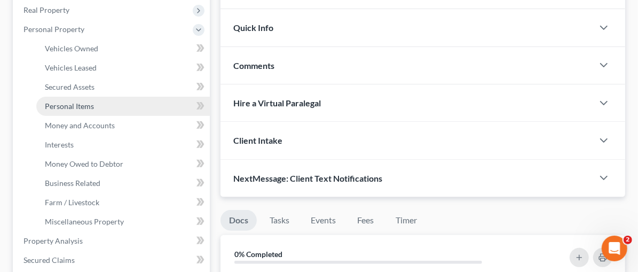
drag, startPoint x: 77, startPoint y: 104, endPoint x: 167, endPoint y: 103, distance: 89.7
click at [77, 104] on span "Personal Items" at bounding box center [69, 105] width 49 height 9
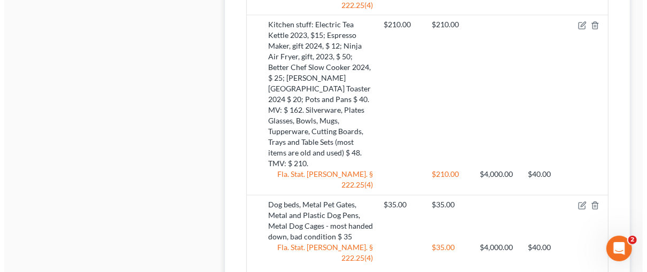
scroll to position [1168, 0]
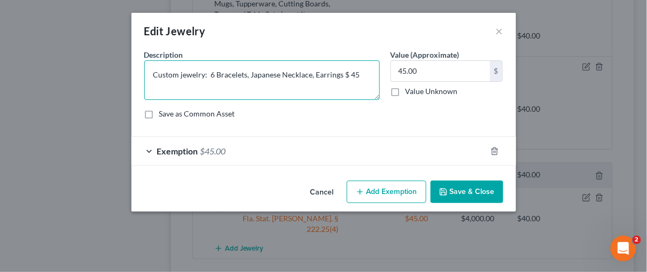
click at [350, 73] on textarea "Custom jewelry: 6 Bracelets, Japanese Necklace, Earrings $ 45" at bounding box center [261, 80] width 235 height 40
click at [355, 73] on textarea "Custom jewelry: 6 Bracelets, Japanese Necklace, Earrings $ 25" at bounding box center [261, 80] width 235 height 40
click at [366, 75] on textarea "Custom jewelry: 6 Bracelets, Japanese Necklace, Earrings $ 25." at bounding box center [261, 80] width 235 height 40
click at [247, 85] on textarea "Custom jewelry: 6 Bracelets, Japanese Necklace, Earrings $ 25. Two Silver Hoop …" at bounding box center [261, 80] width 235 height 40
click at [343, 73] on textarea "Custom jewelry: 6 Bracelets, Japanese Necklace, Earrings $ 25. Two Silver Hoop …" at bounding box center [261, 80] width 235 height 40
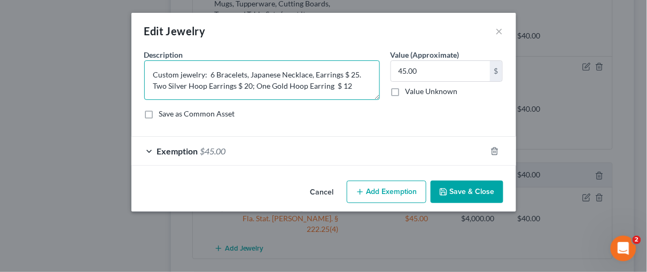
drag, startPoint x: 343, startPoint y: 73, endPoint x: 310, endPoint y: 78, distance: 33.0
click at [310, 78] on textarea "Custom jewelry: 6 Bracelets, Japanese Necklace, Earrings $ 25. Two Silver Hoop …" at bounding box center [261, 80] width 235 height 40
click at [321, 73] on textarea "Custom jewelry: 6 Bracelets, Japanese Necklace $ 25. Two Silver Hoop Earrings $…" at bounding box center [261, 80] width 235 height 40
click at [323, 89] on textarea "Custom jewelry: 6 Bracelets, Japanese Necklace $ 15. Two Silver Hoop Earrings $…" at bounding box center [261, 80] width 235 height 40
click at [314, 86] on textarea "Custom jewelry: 6 Bracelets, Japanese Necklace $ 15. Two Silver Hoop Earrings $…" at bounding box center [261, 80] width 235 height 40
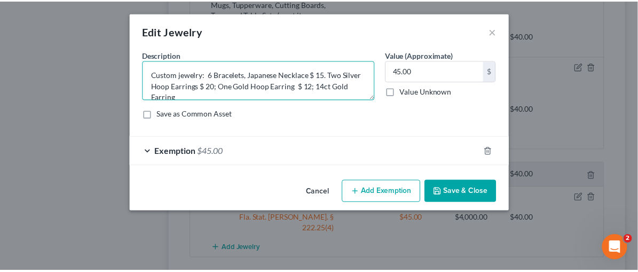
scroll to position [2, 0]
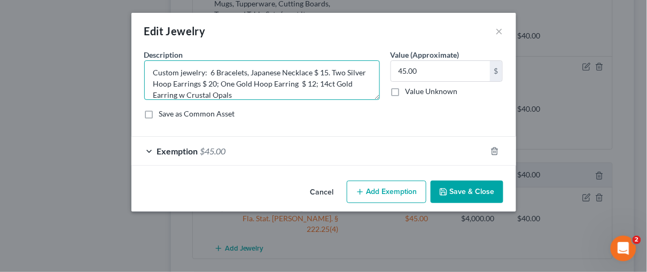
click at [215, 96] on textarea "Custom jewelry: 6 Bracelets, Japanese Necklace $ 15. Two Silver Hoop Earrings $…" at bounding box center [261, 80] width 235 height 40
click at [337, 82] on textarea "Custom jewelry: 6 Bracelets, Japanese Necklace $ 15. Two Silver Hoop Earrings $…" at bounding box center [261, 80] width 235 height 40
click at [253, 84] on textarea "Custom jewelry: 6 Bracelets, Japanese Necklace $ 15. Two Silver Hoop Earrings $…" at bounding box center [261, 80] width 235 height 40
click at [343, 72] on textarea "Custom jewelry: 6 Bracelets, Japanese Necklace $ 15. Two Silver Hoop Earrings $…" at bounding box center [261, 80] width 235 height 40
click at [261, 82] on textarea "Custom jewelry: 6 Bracelets, Japanese Necklace $ 15. Two sets of Silver Hoop Ea…" at bounding box center [261, 80] width 235 height 40
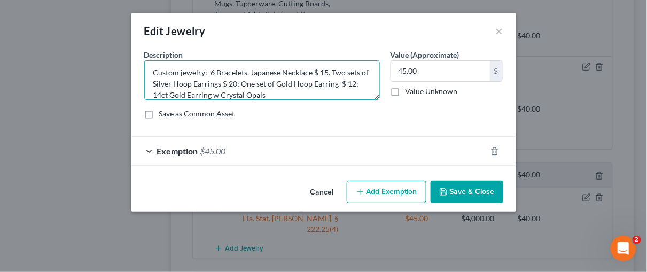
click at [341, 83] on textarea "Custom jewelry: 6 Bracelets, Japanese Necklace $ 15. Two sets of Silver Hoop Ea…" at bounding box center [261, 80] width 235 height 40
click at [352, 83] on textarea "Custom jewelry: 6 Bracelets, Japanese Necklace $ 15. Two sets of Silver Hoop Ea…" at bounding box center [261, 80] width 235 height 40
click at [350, 84] on textarea "Custom jewelry: 6 Bracelets, Japanese Necklace $ 15. Two sets of Silver Hoop Ea…" at bounding box center [261, 80] width 235 height 40
click at [181, 95] on textarea "Custom jewelry: 6 Bracelets, Japanese Necklace $ 15. Two sets of Silver Hoop Ea…" at bounding box center [261, 80] width 235 height 40
click at [286, 94] on textarea "Custom jewelry: 6 Bracelets, Japanese Necklace $ 15. Two sets of Silver Hoop Ea…" at bounding box center [261, 80] width 235 height 40
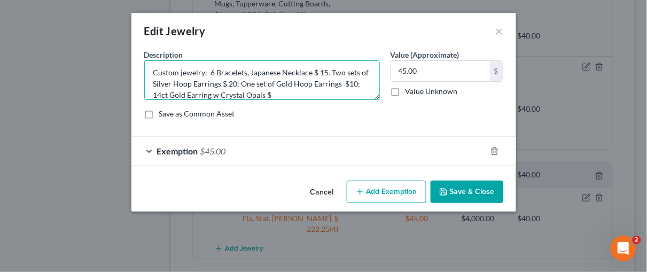
click at [279, 95] on textarea "Custom jewelry: 6 Bracelets, Japanese Necklace $ 15. Two sets of Silver Hoop Ea…" at bounding box center [261, 80] width 235 height 40
click at [326, 72] on textarea "Custom jewelry: 6 Bracelets, Japanese Necklace $ 15. Two sets of Silver Hoop Ea…" at bounding box center [261, 80] width 235 height 40
click at [310, 73] on textarea "Custom jewelry: 6 Bracelets, Japanese Necklace $ 15 (2022). Two sets of Silver …" at bounding box center [261, 80] width 235 height 40
click at [200, 95] on textarea "Custom jewelry: 6 Bracelets, Japanese Necklace, gift $ 15 (2022). Two sets of S…" at bounding box center [261, 80] width 235 height 40
click at [174, 82] on textarea "Custom jewelry: 6 Bracelets, Japanese Necklace, gift $ 15 (2022). Two sets of S…" at bounding box center [261, 80] width 235 height 40
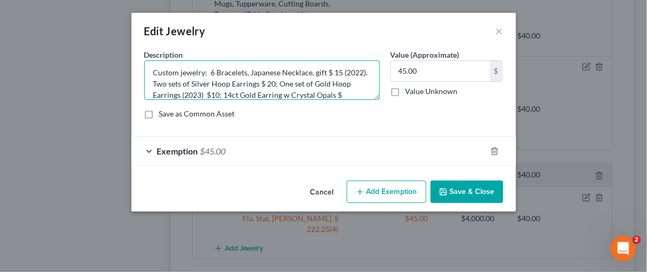
click at [174, 83] on textarea "Custom jewelry: 6 Bracelets, Japanese Necklace, gift $ 15 (2022). Two sets of S…" at bounding box center [261, 80] width 235 height 40
click at [173, 81] on textarea "Custom jewelry: 6 Bracelets, Japanese Necklace, gift $ 15 (2022). Two sets of S…" at bounding box center [261, 80] width 235 height 40
click at [340, 71] on textarea "Custom jewelry: 6 Bracelets, Japanese Necklace, gift $ 15 (2018). Two sets of S…" at bounding box center [261, 80] width 235 height 40
click at [355, 70] on textarea "Custom jewelry: 6 Bracelets, Japanese Necklace, gift $ 10 (2018). Two sets of S…" at bounding box center [261, 80] width 235 height 40
type textarea "Custom jewelry: 6 Bracelets, Japanese Necklace, gift $ 10 (2018). Two sets of S…"
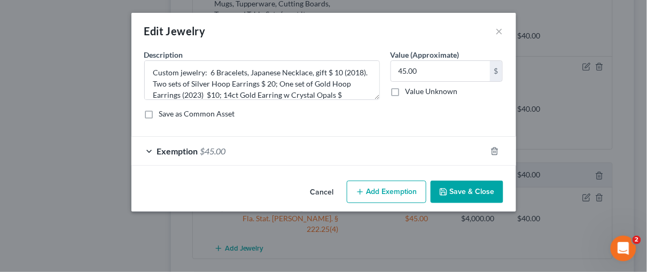
click at [457, 188] on button "Save & Close" at bounding box center [466, 191] width 73 height 22
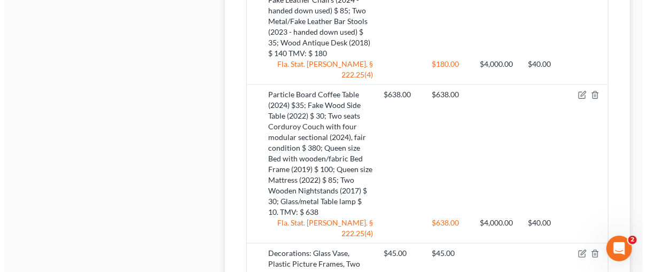
scroll to position [820, 0]
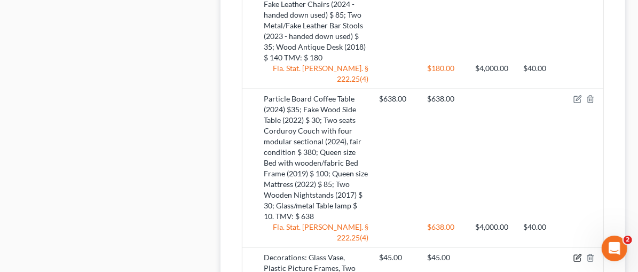
click at [578, 254] on icon "button" at bounding box center [578, 256] width 5 height 5
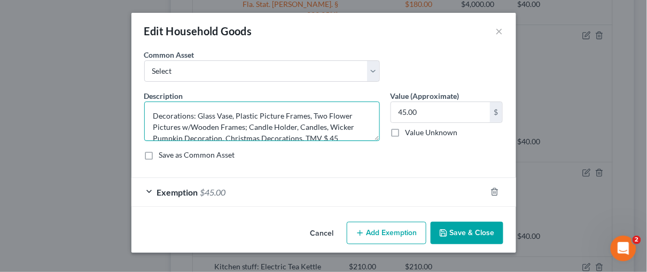
click at [300, 139] on textarea "Decorations: Glass Vase, Plastic Picture Frames, Two Flower Pictures w/Wooden F…" at bounding box center [261, 121] width 235 height 40
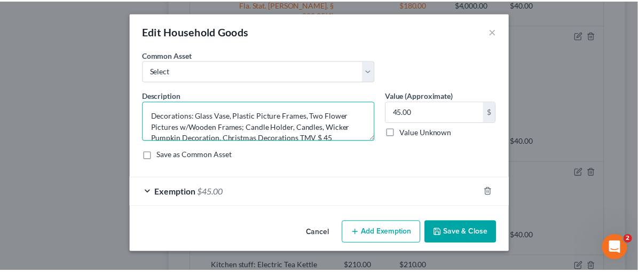
scroll to position [2, 0]
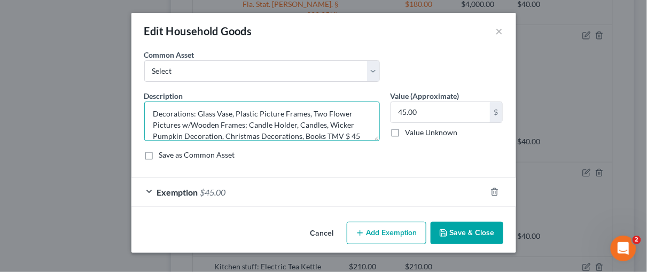
type textarea "Decorations: Glass Vase, Plastic Picture Frames, Two Flower Pictures w/Wooden F…"
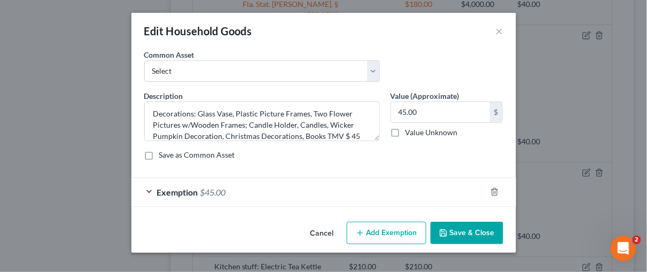
drag, startPoint x: 386, startPoint y: 152, endPoint x: 362, endPoint y: 157, distance: 24.5
click at [386, 153] on div "Save as Common Asset" at bounding box center [323, 155] width 359 height 11
click at [502, 231] on div "Cancel Add Exemption Save & Close" at bounding box center [323, 234] width 384 height 35
click at [458, 233] on button "Save & Close" at bounding box center [466, 233] width 73 height 22
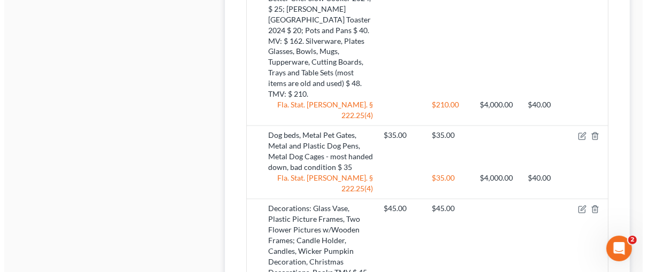
scroll to position [1128, 0]
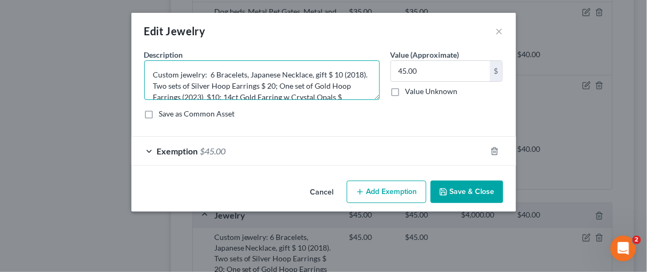
scroll to position [11, 0]
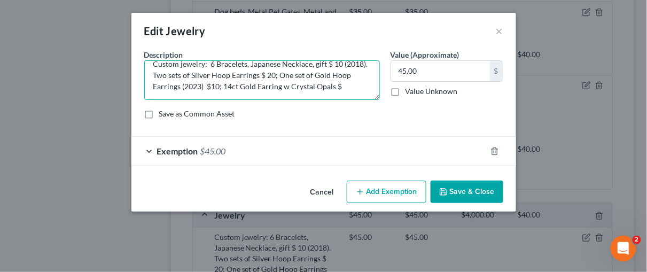
click at [360, 85] on textarea "Custom jewelry: 6 Bracelets, Japanese Necklace, gift $ 10 (2018). Two sets of S…" at bounding box center [261, 80] width 235 height 40
click at [353, 86] on textarea "Custom jewelry: 6 Bracelets, Japanese Necklace, gift $ 10 (2018). Two sets of S…" at bounding box center [261, 80] width 235 height 40
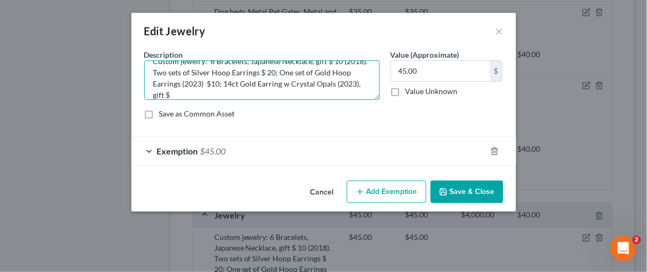
click at [197, 95] on textarea "Custom jewelry: 6 Bracelets, Japanese Necklace, gift $ 10 (2018). Two sets of S…" at bounding box center [261, 80] width 235 height 40
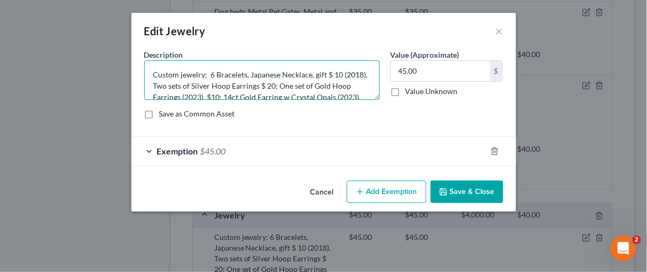
scroll to position [22, 0]
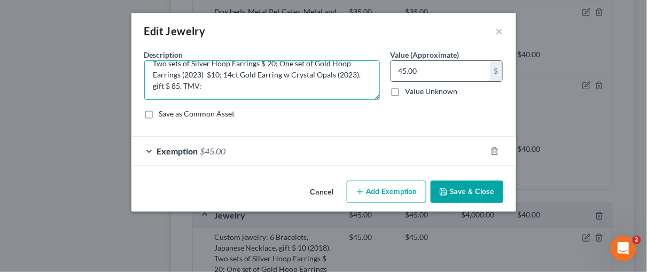
type textarea "Custom jewelry: 6 Bracelets, Japanese Necklace, gift $ 10 (2018). Two sets of S…"
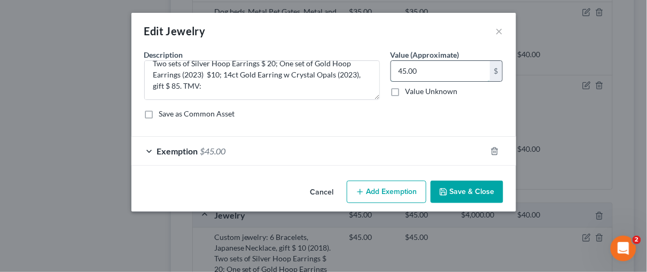
click at [403, 72] on input "45.00" at bounding box center [440, 71] width 99 height 20
click at [405, 69] on input "45.00" at bounding box center [440, 71] width 99 height 20
click at [402, 69] on input "45.00" at bounding box center [440, 71] width 99 height 20
type input "125.00"
click at [150, 151] on div "Exemption $45.00" at bounding box center [308, 151] width 355 height 28
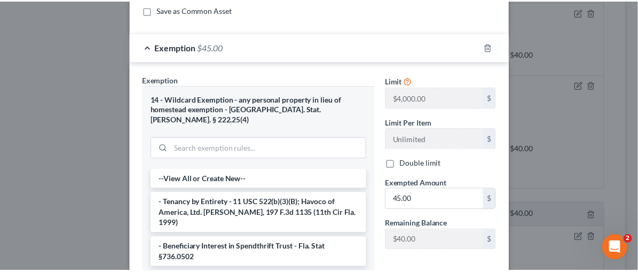
scroll to position [209, 0]
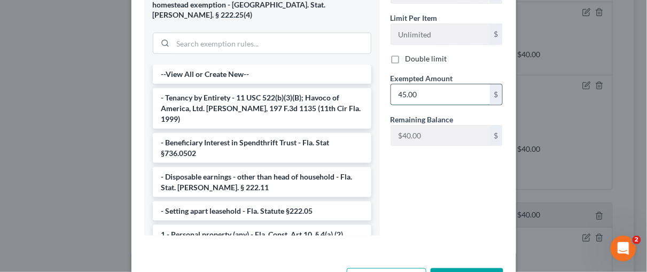
click at [415, 90] on input "45.00" at bounding box center [440, 94] width 99 height 20
type input "125.00"
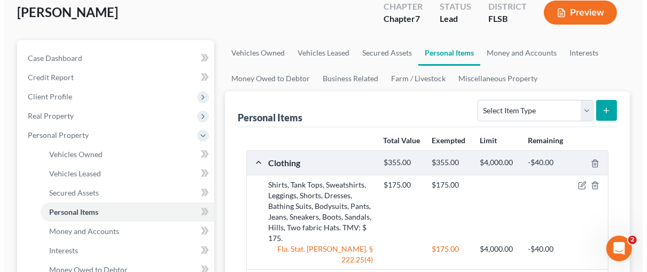
scroll to position [207, 0]
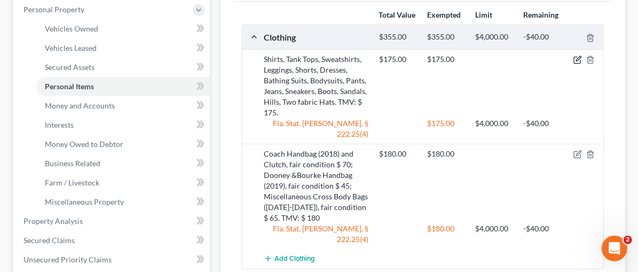
click at [580, 58] on icon "button" at bounding box center [577, 60] width 9 height 9
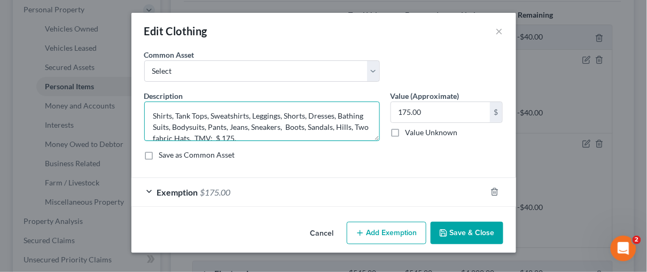
click at [244, 133] on textarea "Shirts, Tank Tops, Sweatshirts, Leggings, Shorts, Dresses, Bathing Suits, Bodys…" at bounding box center [261, 121] width 235 height 40
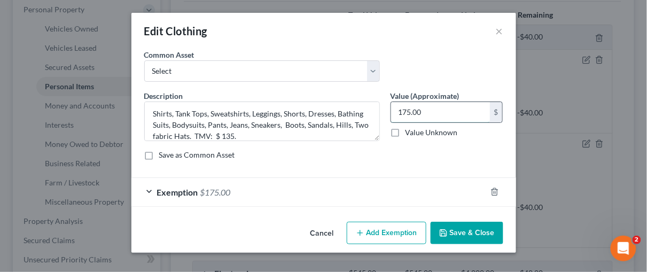
click at [406, 110] on input "175.00" at bounding box center [440, 112] width 99 height 20
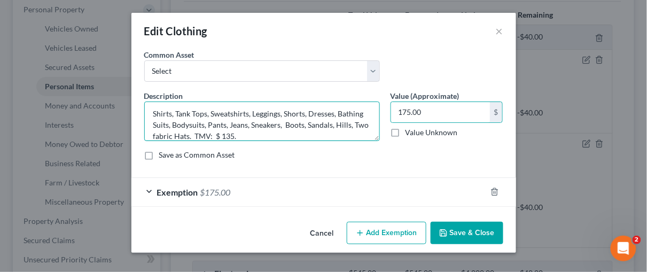
click at [243, 134] on textarea "Shirts, Tank Tops, Sweatshirts, Leggings, Shorts, Dresses, Bathing Suits, Bodys…" at bounding box center [261, 121] width 235 height 40
type textarea "Shirts, Tank Tops, Sweatshirts, Leggings, Shorts, Dresses, Bathing Suits, Bodys…"
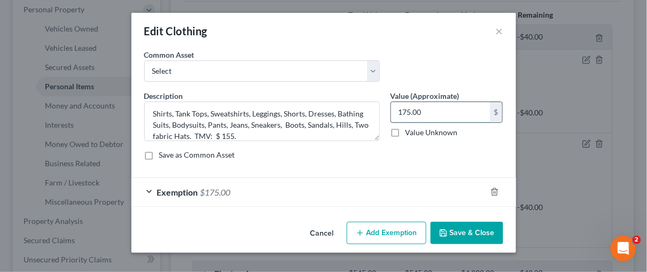
click at [407, 109] on input "175.00" at bounding box center [440, 112] width 99 height 20
click at [405, 111] on input "175.00" at bounding box center [440, 112] width 99 height 20
click at [407, 109] on input "175.00" at bounding box center [440, 112] width 99 height 20
type input "155.00"
click at [150, 191] on div "Exemption $175.00" at bounding box center [308, 192] width 355 height 28
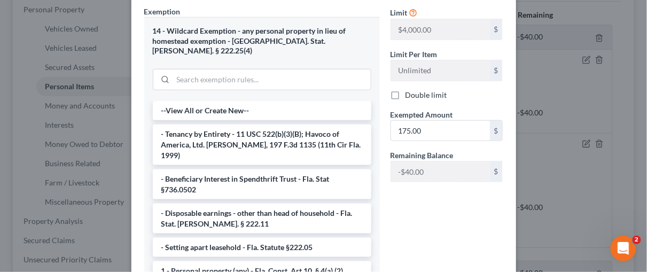
scroll to position [216, 0]
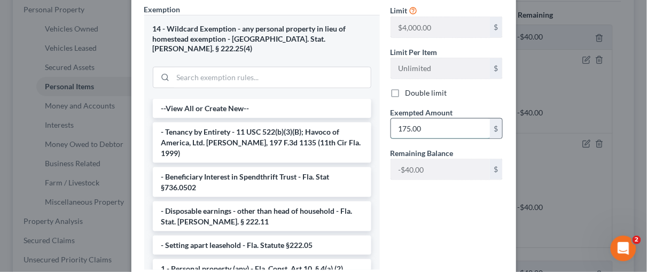
click at [406, 125] on input "175.00" at bounding box center [440, 129] width 99 height 20
click at [407, 126] on input "175.00" at bounding box center [440, 129] width 99 height 20
type input "1"
click at [416, 188] on div "Limit $4,000.00 $ Limit Per Item Unlimited $ Double limit Exempted Amount * 155…" at bounding box center [446, 141] width 123 height 274
click at [400, 125] on input "155.00" at bounding box center [440, 129] width 99 height 20
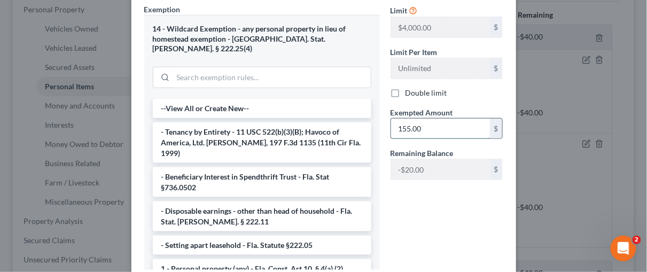
click at [406, 124] on input "155.00" at bounding box center [440, 129] width 99 height 20
click at [403, 125] on input "155.00" at bounding box center [440, 129] width 99 height 20
type input "135.00"
click at [415, 208] on div "Limit $4,000.00 $ Limit Per Item Unlimited $ Double limit Exempted Amount * 135…" at bounding box center [446, 141] width 123 height 274
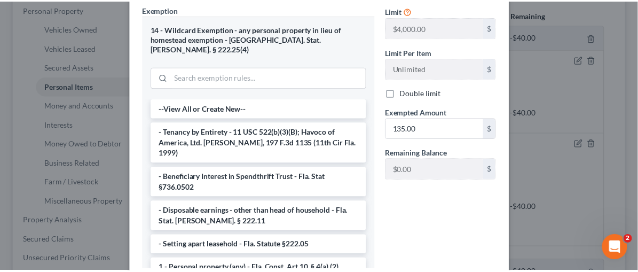
scroll to position [278, 0]
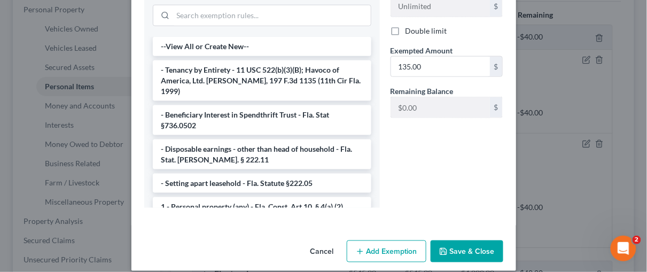
click at [463, 240] on button "Save & Close" at bounding box center [466, 251] width 73 height 22
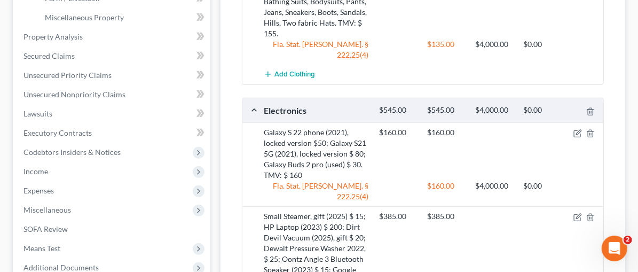
scroll to position [0, 0]
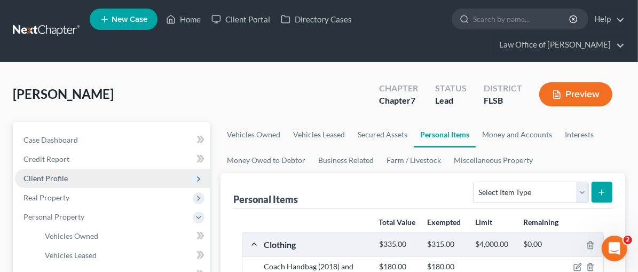
drag, startPoint x: 101, startPoint y: 206, endPoint x: 122, endPoint y: 179, distance: 33.9
click at [102, 203] on span "Real Property" at bounding box center [112, 197] width 195 height 19
